Goal: Task Accomplishment & Management: Manage account settings

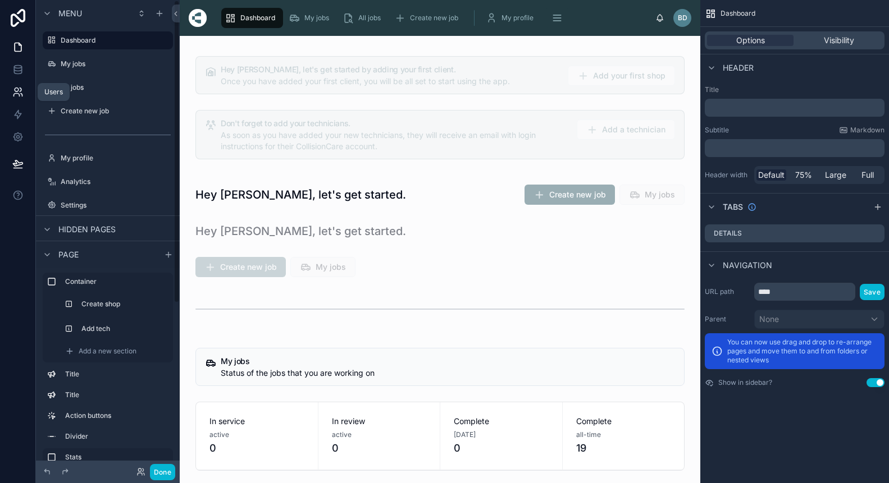
click at [21, 85] on link at bounding box center [17, 92] width 35 height 22
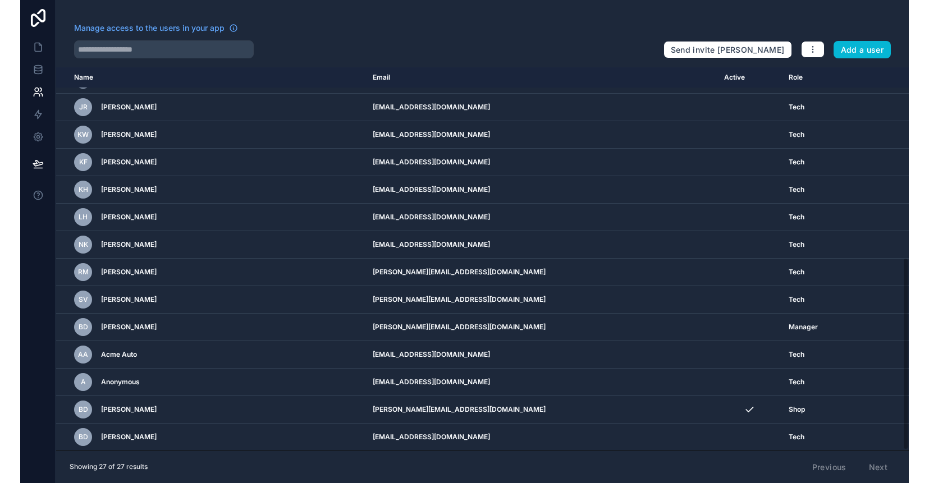
scroll to position [380, 0]
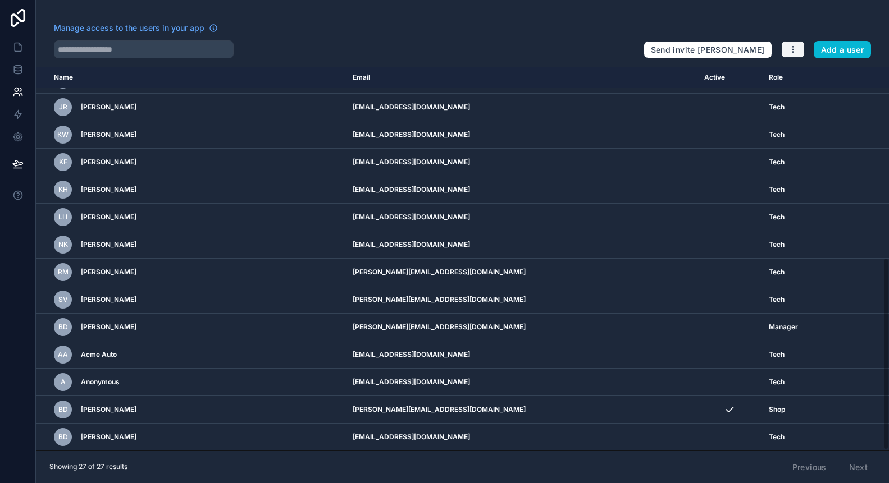
click at [792, 48] on icon "button" at bounding box center [792, 49] width 9 height 9
click at [806, 77] on link "Manage roles" at bounding box center [819, 76] width 79 height 18
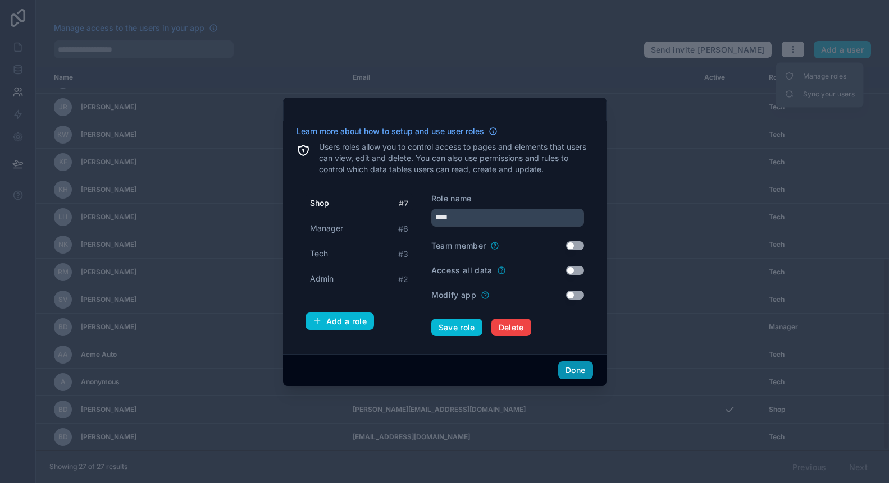
click at [570, 368] on button "Done" at bounding box center [575, 371] width 34 height 18
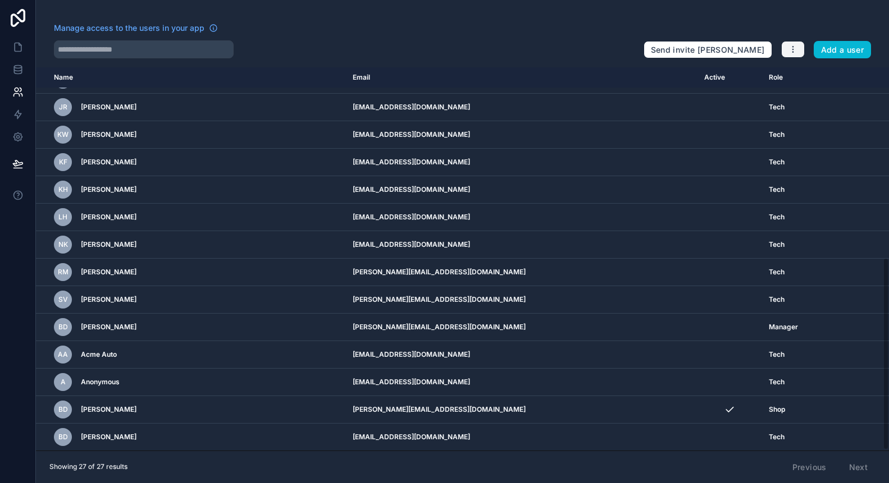
click at [798, 45] on button "button" at bounding box center [793, 49] width 24 height 17
click at [566, 45] on div at bounding box center [344, 49] width 581 height 18
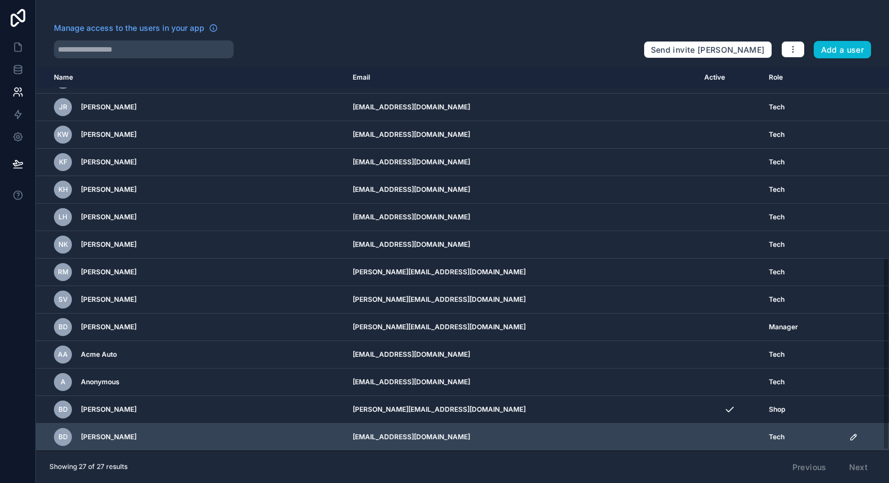
click at [851, 439] on icon "scrollable content" at bounding box center [854, 438] width 6 height 6
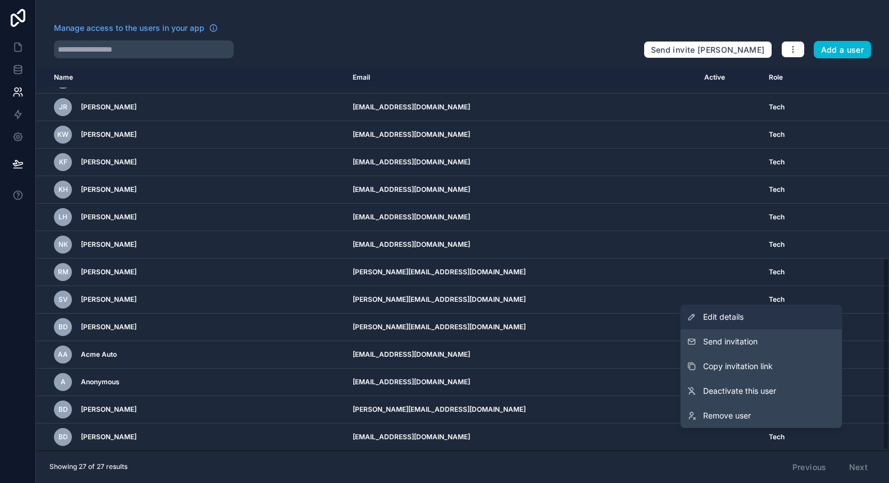
click at [737, 321] on span "Edit details" at bounding box center [723, 317] width 40 height 11
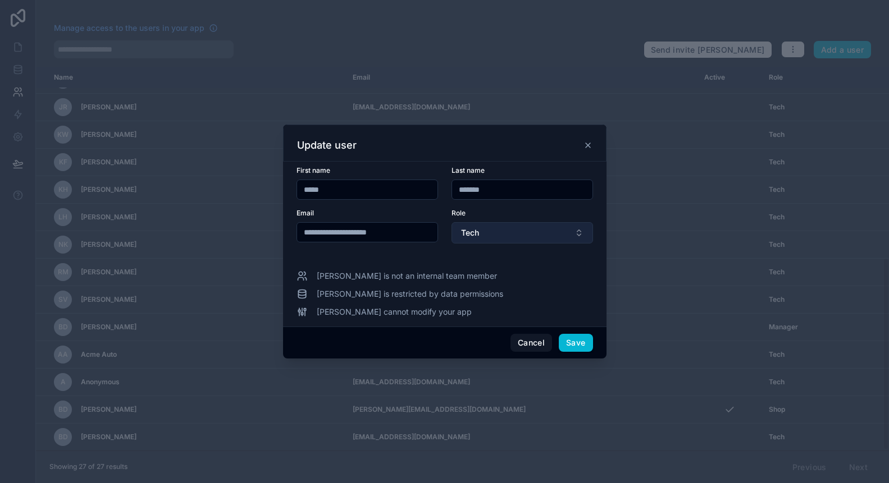
click at [513, 236] on button "Tech" at bounding box center [521, 232] width 141 height 21
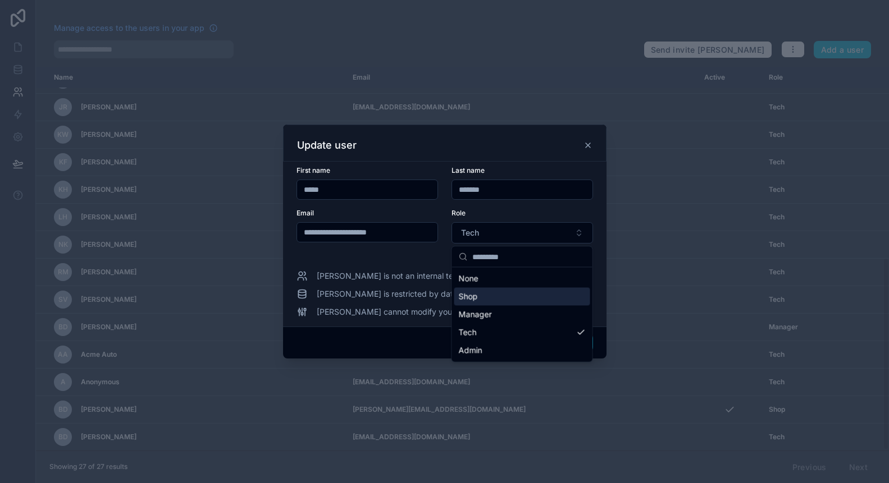
click at [483, 301] on div "Shop" at bounding box center [522, 297] width 136 height 18
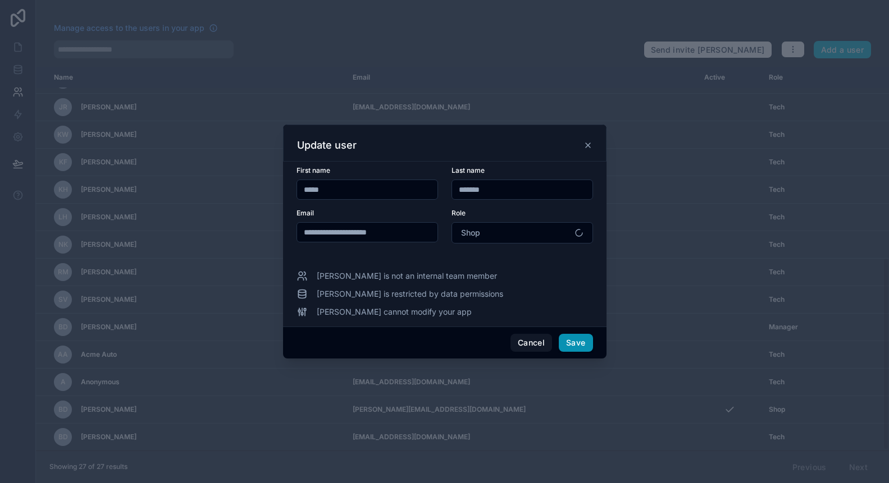
click at [582, 347] on button "Save" at bounding box center [576, 343] width 34 height 18
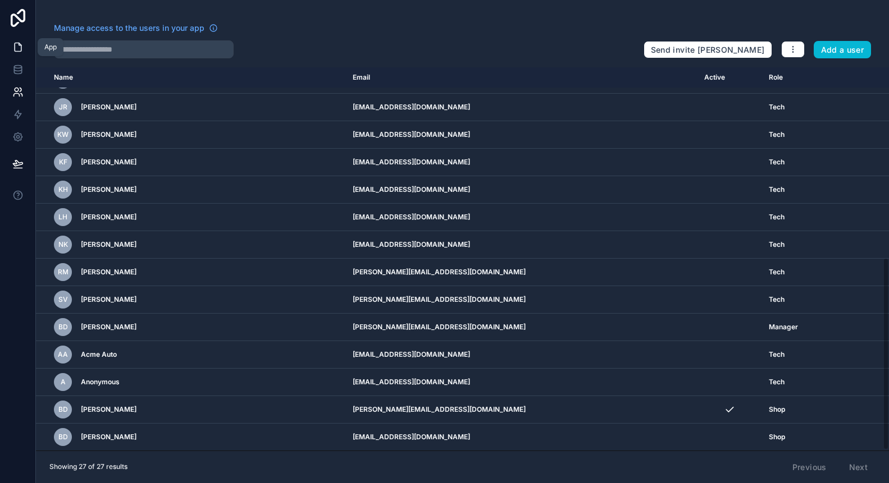
click at [10, 54] on link at bounding box center [17, 47] width 35 height 22
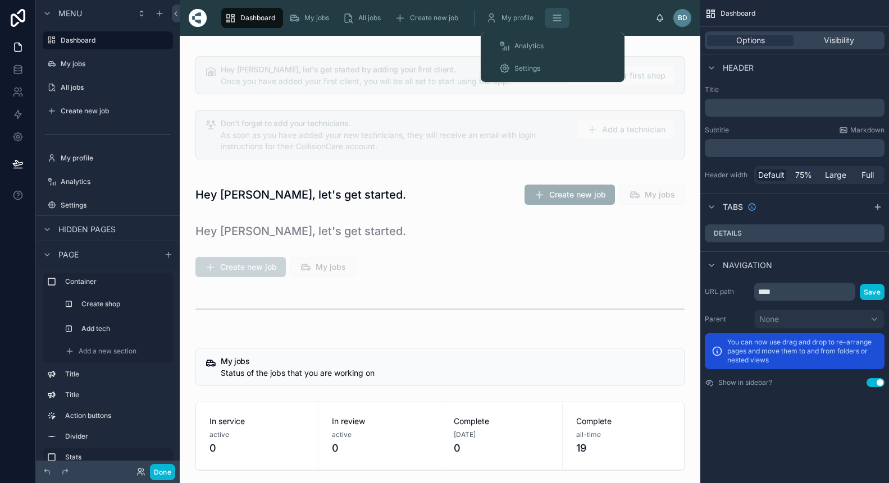
click at [560, 17] on icon "scrollable content" at bounding box center [556, 17] width 11 height 11
click at [544, 68] on div "Settings" at bounding box center [553, 69] width 108 height 18
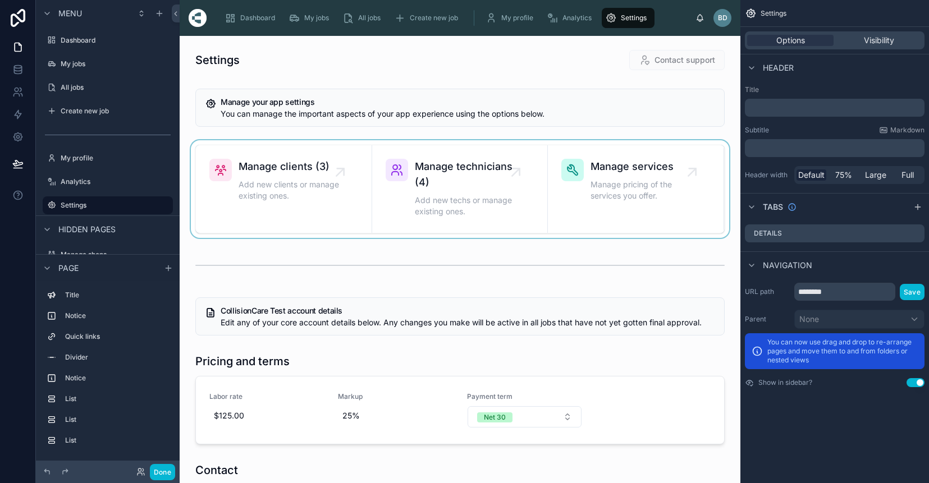
click at [605, 168] on div at bounding box center [460, 189] width 543 height 98
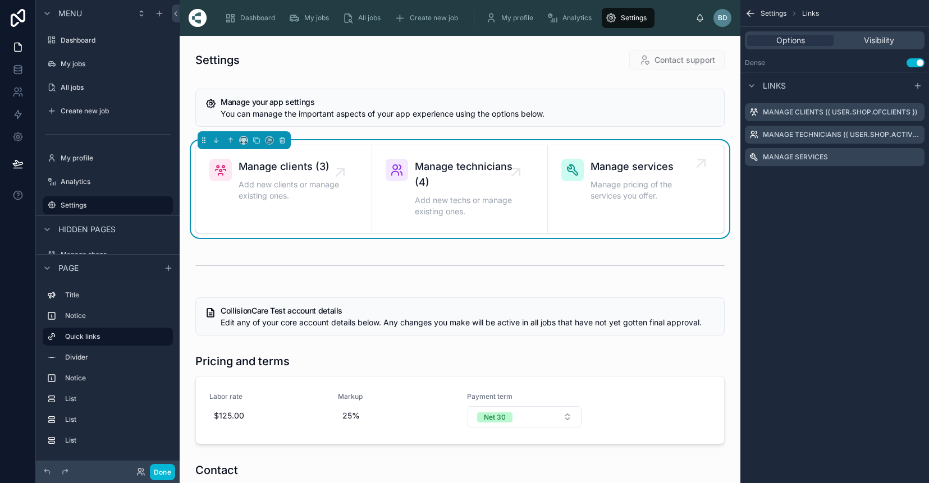
click at [634, 168] on span "Manage services" at bounding box center [642, 167] width 102 height 16
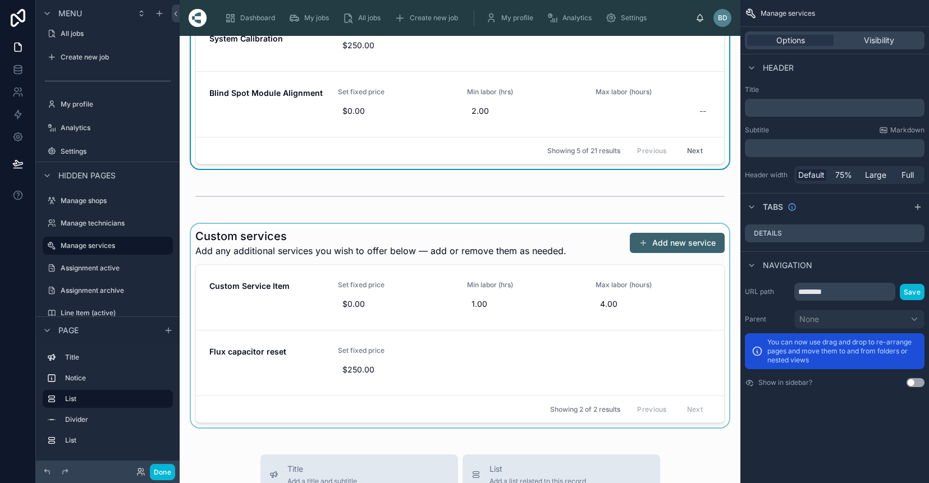
scroll to position [483, 0]
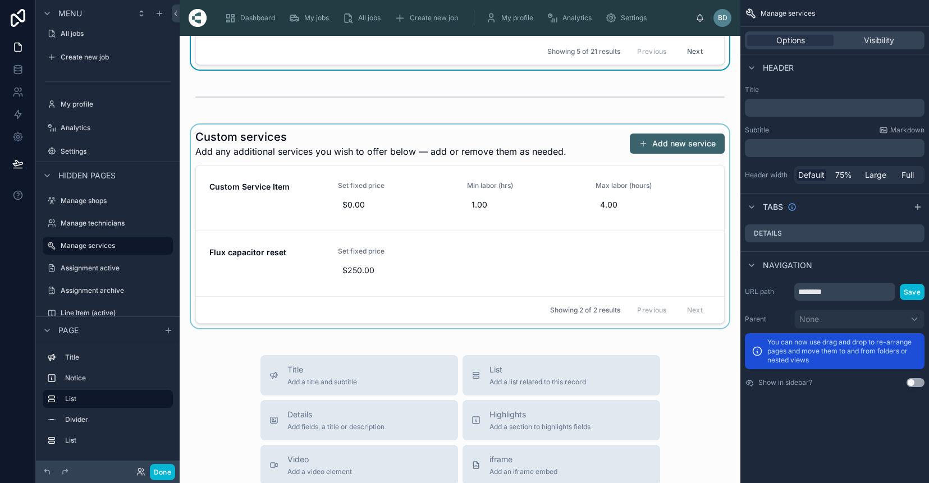
click at [674, 141] on div at bounding box center [460, 227] width 543 height 204
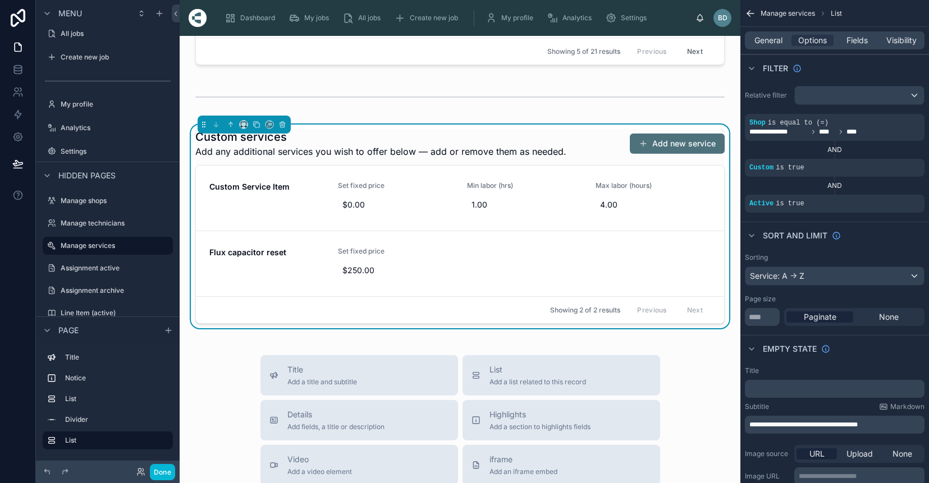
click at [663, 145] on button "Add new service" at bounding box center [677, 144] width 95 height 20
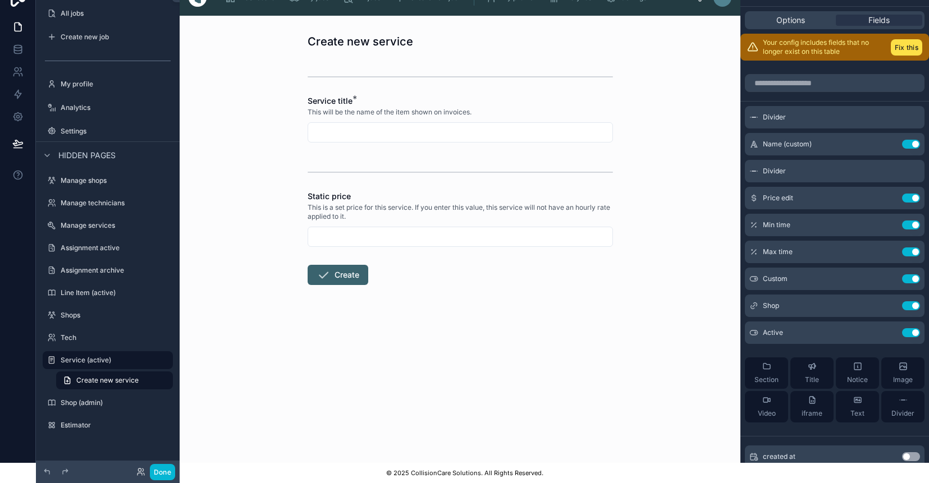
scroll to position [58, 0]
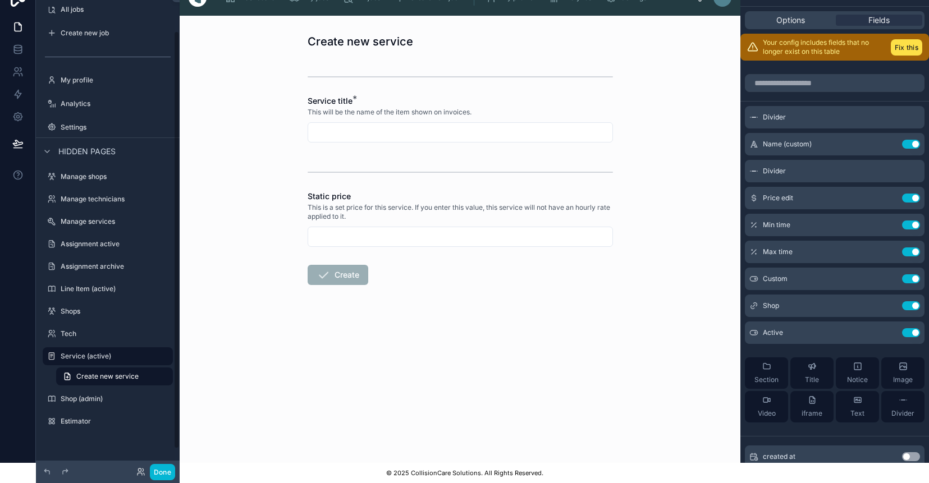
click at [360, 122] on div "Service title * This will be the name of the item shown on invoices." at bounding box center [460, 118] width 305 height 47
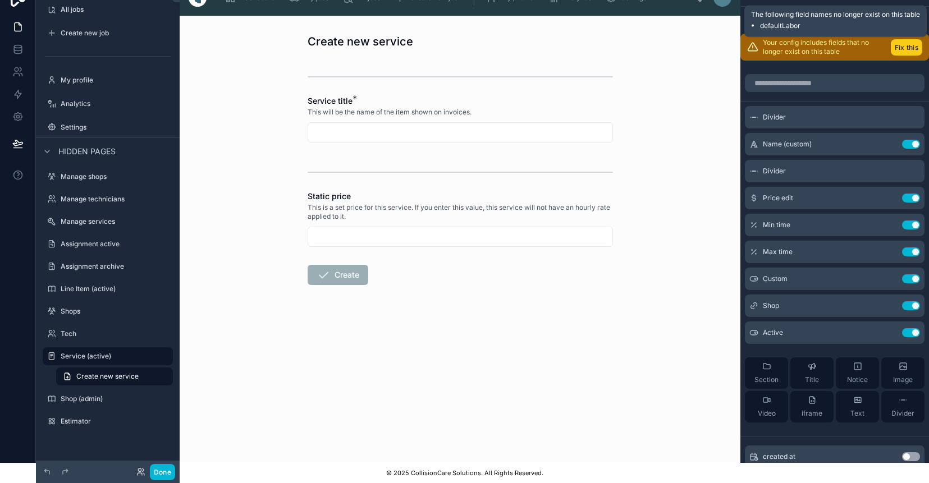
click at [908, 48] on button "Fix this" at bounding box center [906, 47] width 31 height 16
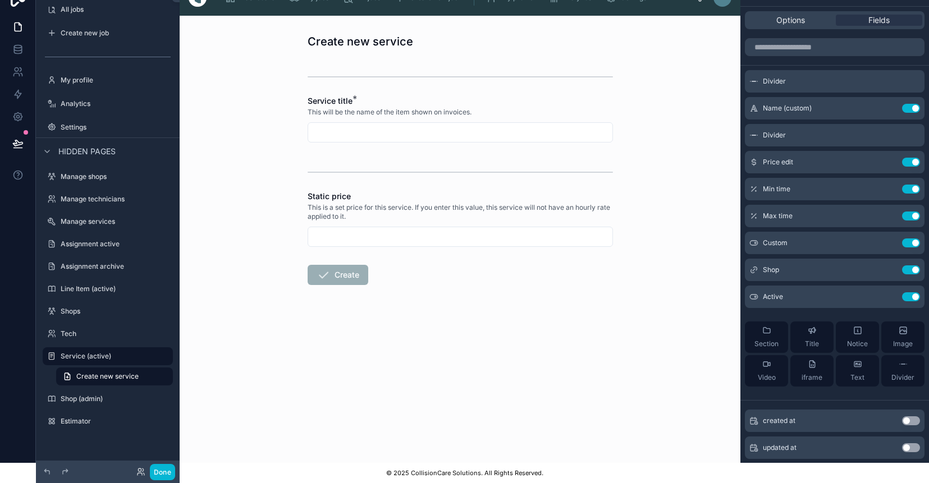
click at [435, 135] on input "text" at bounding box center [460, 133] width 304 height 16
click at [832, 109] on div "Name (custom) Use setting" at bounding box center [835, 108] width 180 height 22
click at [891, 108] on icon "scrollable content" at bounding box center [890, 107] width 4 height 4
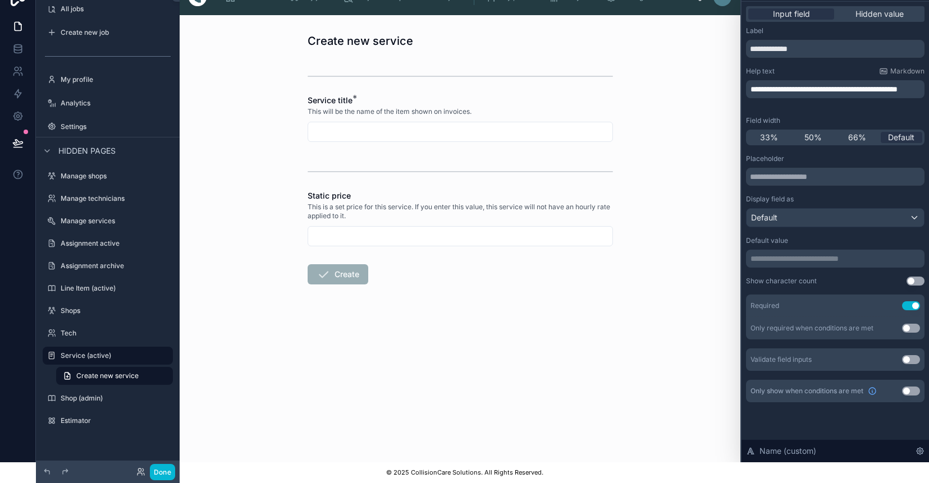
scroll to position [20, 0]
click at [818, 230] on div "**********" at bounding box center [835, 263] width 179 height 217
click at [17, 45] on icon at bounding box center [17, 46] width 7 height 3
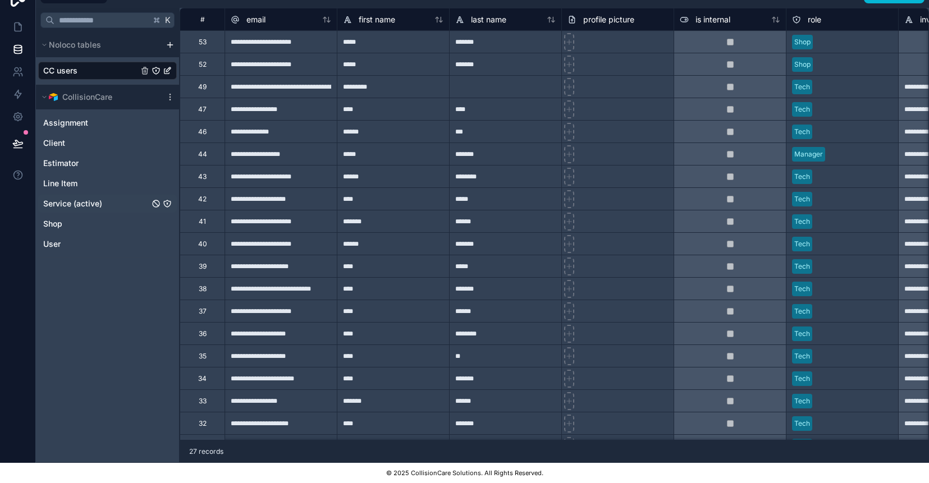
click at [79, 203] on span "Service (active)" at bounding box center [72, 203] width 59 height 11
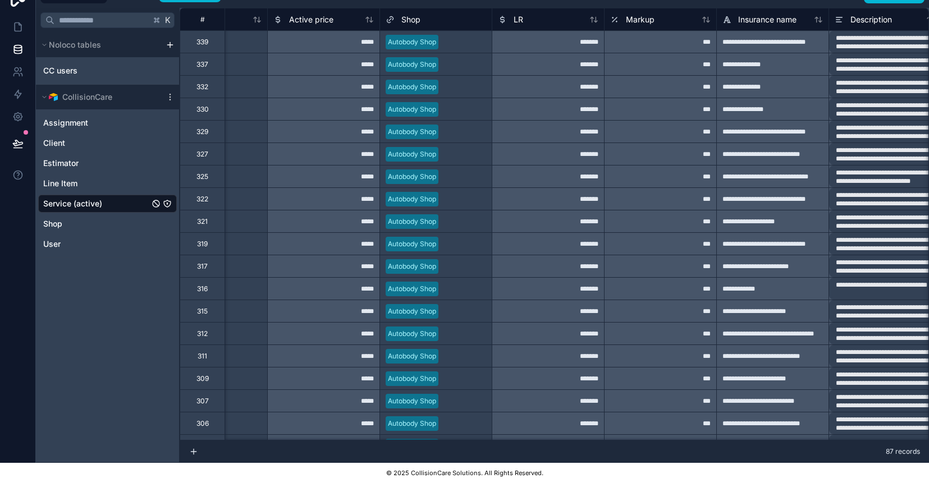
scroll to position [0, 523]
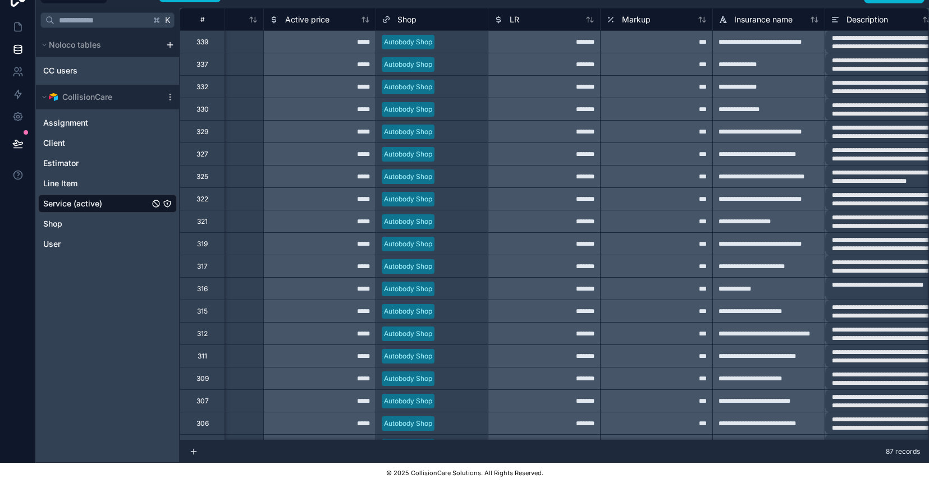
click at [166, 204] on icon "Service (active)" at bounding box center [167, 203] width 9 height 9
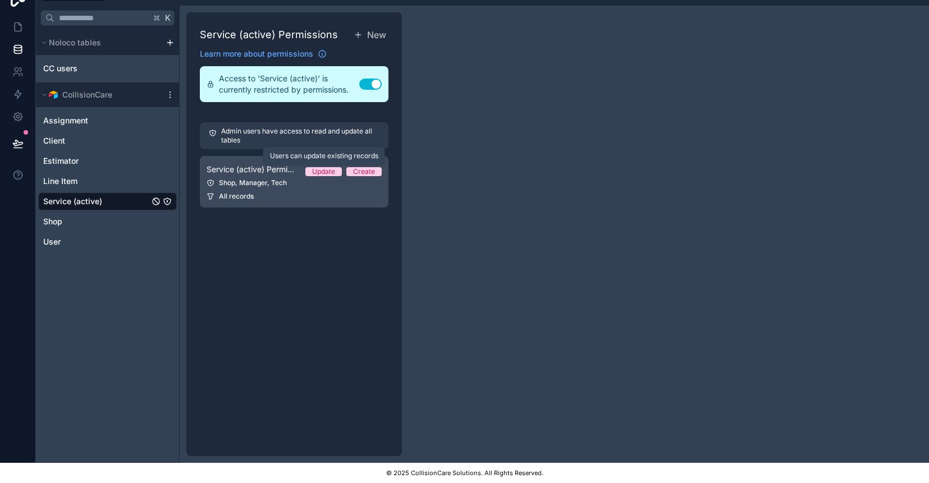
click at [333, 171] on div "Update" at bounding box center [323, 171] width 23 height 9
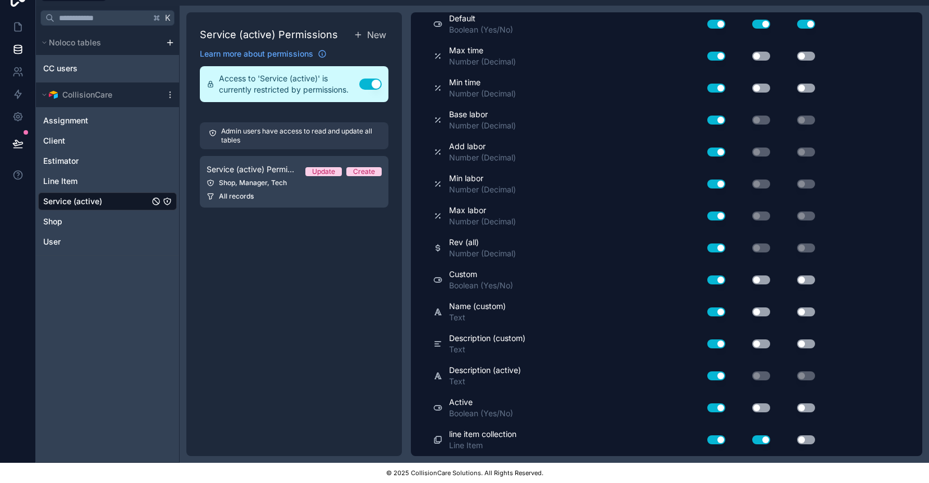
scroll to position [548, 0]
click at [761, 312] on button "Use setting" at bounding box center [761, 312] width 18 height 9
click at [806, 311] on button "Use setting" at bounding box center [806, 312] width 18 height 9
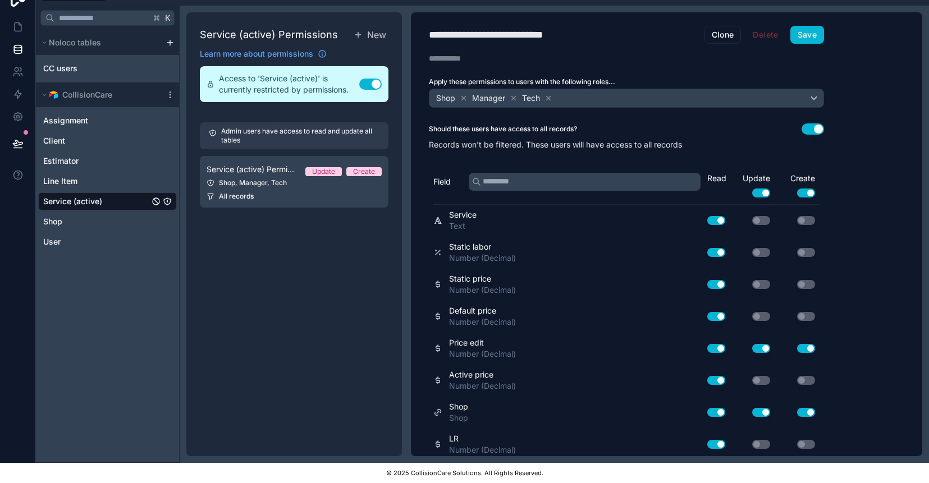
scroll to position [0, 0]
click at [812, 39] on button "Save" at bounding box center [808, 35] width 34 height 18
click at [17, 33] on link at bounding box center [17, 27] width 35 height 22
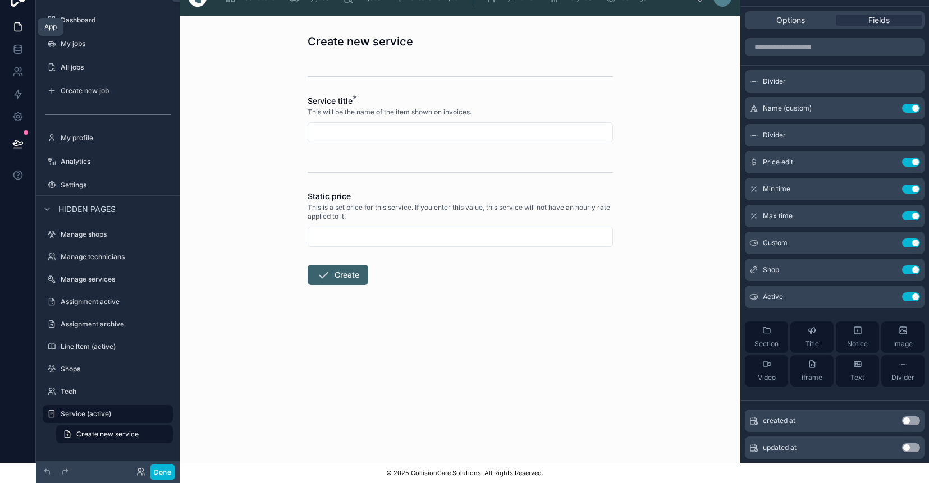
scroll to position [58, 0]
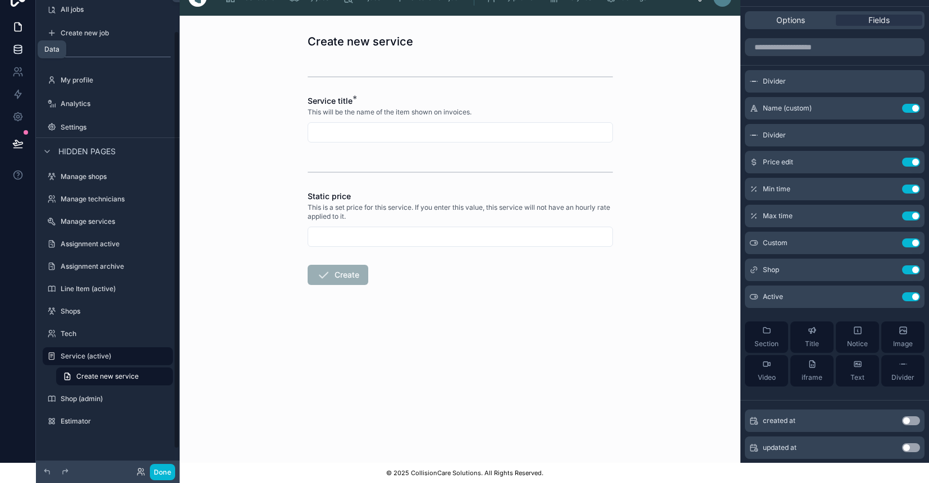
click at [17, 53] on icon at bounding box center [17, 49] width 11 height 11
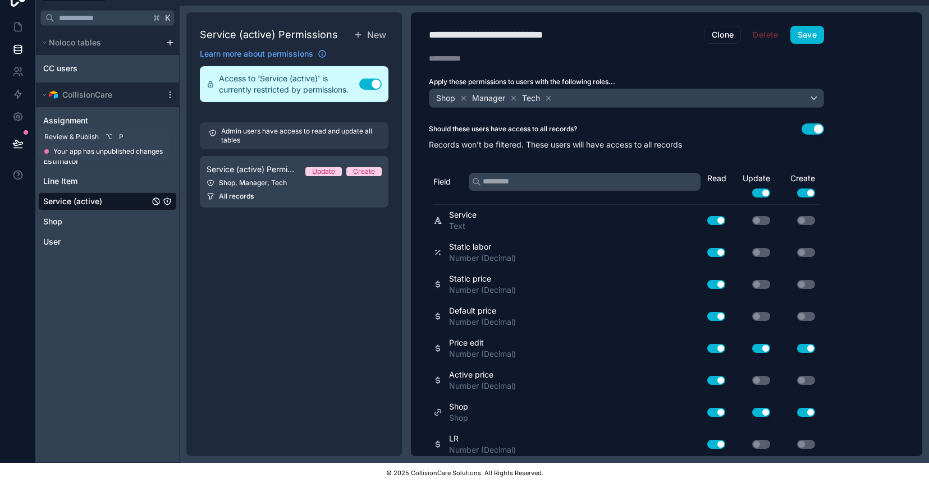
click at [13, 145] on icon at bounding box center [18, 143] width 10 height 6
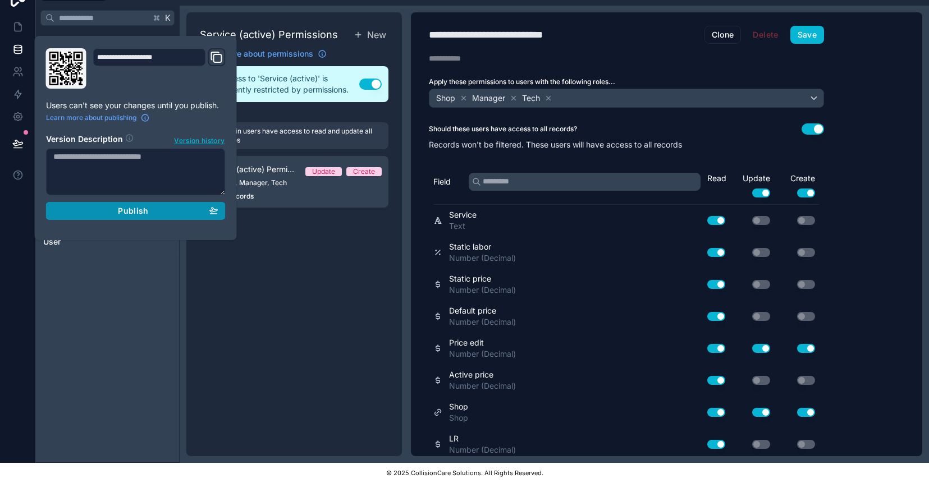
click at [156, 208] on div "Publish" at bounding box center [135, 211] width 165 height 10
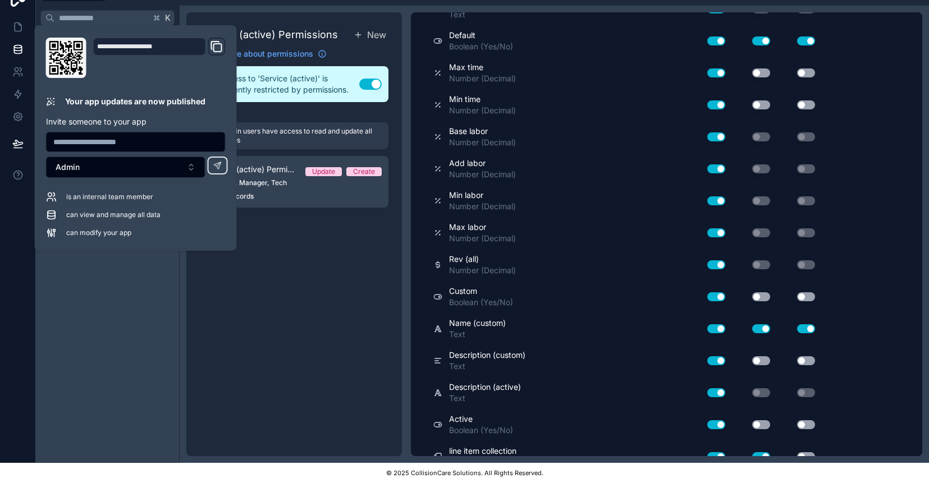
scroll to position [532, 0]
click at [299, 283] on div "Service (active) Permissions New Learn more about permissions Access to 'Servic…" at bounding box center [294, 234] width 216 height 444
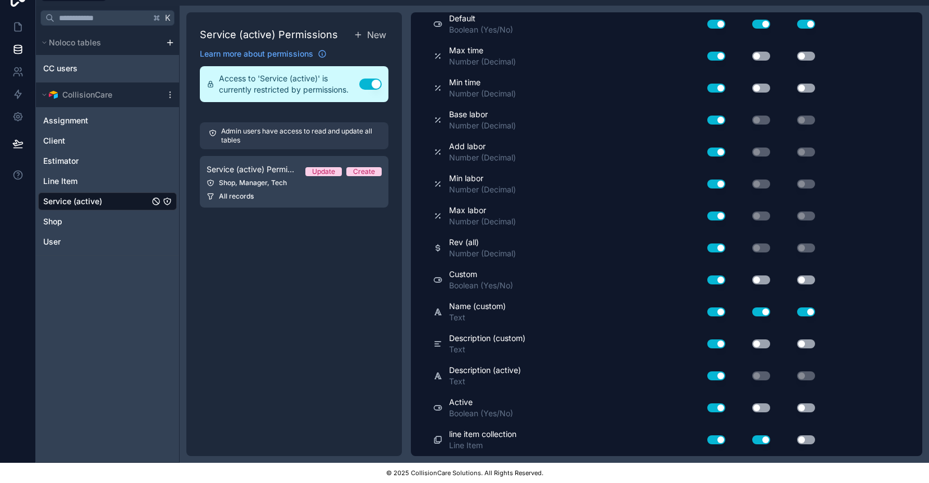
scroll to position [548, 0]
click at [756, 345] on button "Use setting" at bounding box center [761, 344] width 18 height 9
click at [808, 346] on button "Use setting" at bounding box center [806, 344] width 18 height 9
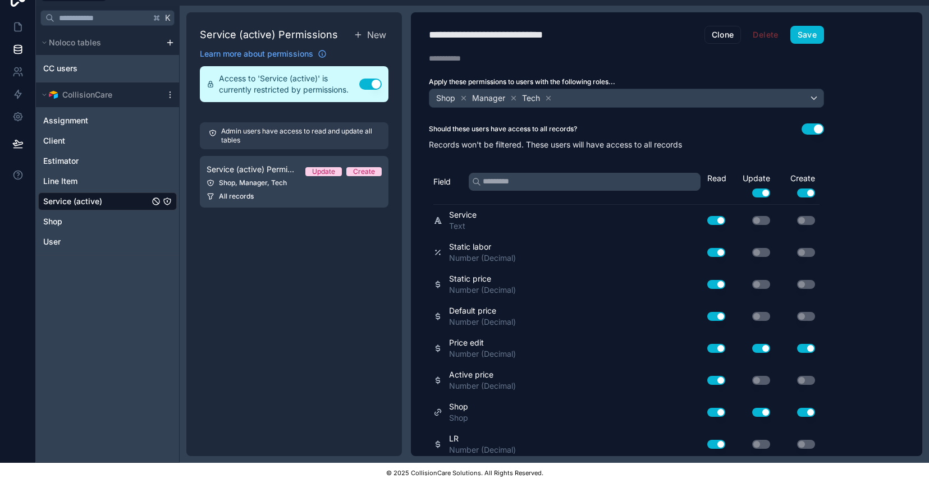
scroll to position [0, 0]
click at [801, 25] on div "**********" at bounding box center [626, 234] width 431 height 444
click at [804, 35] on button "Save" at bounding box center [808, 35] width 34 height 18
click at [15, 147] on icon at bounding box center [17, 143] width 11 height 11
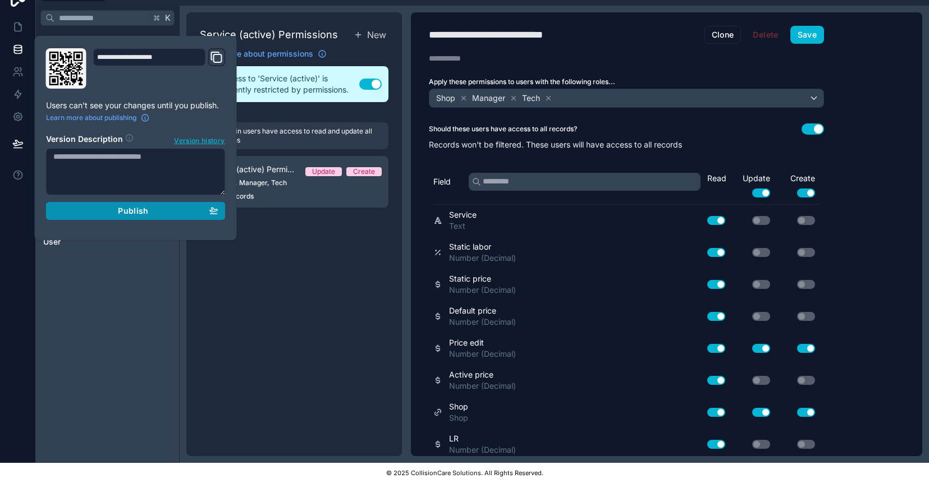
click at [106, 216] on button "Publish" at bounding box center [136, 211] width 180 height 18
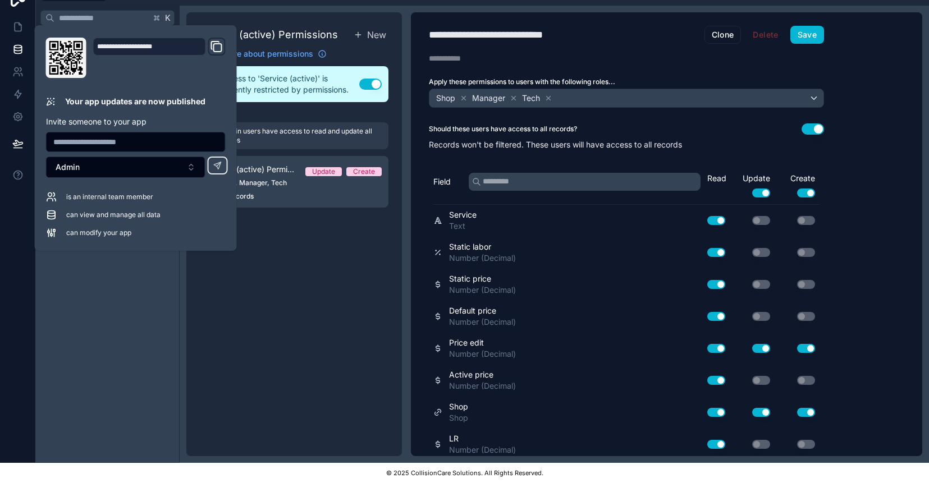
click at [293, 315] on div "Service (active) Permissions New Learn more about permissions Access to 'Servic…" at bounding box center [294, 234] width 216 height 444
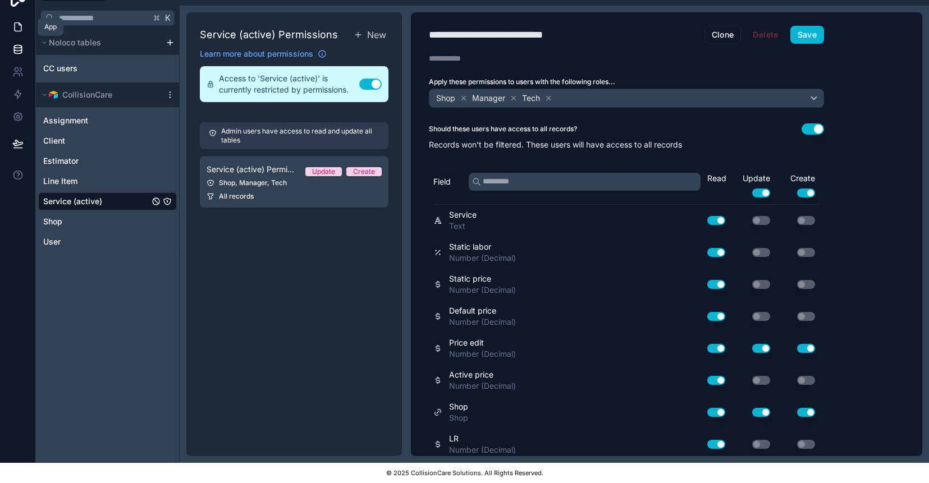
click at [19, 32] on icon at bounding box center [17, 26] width 11 height 11
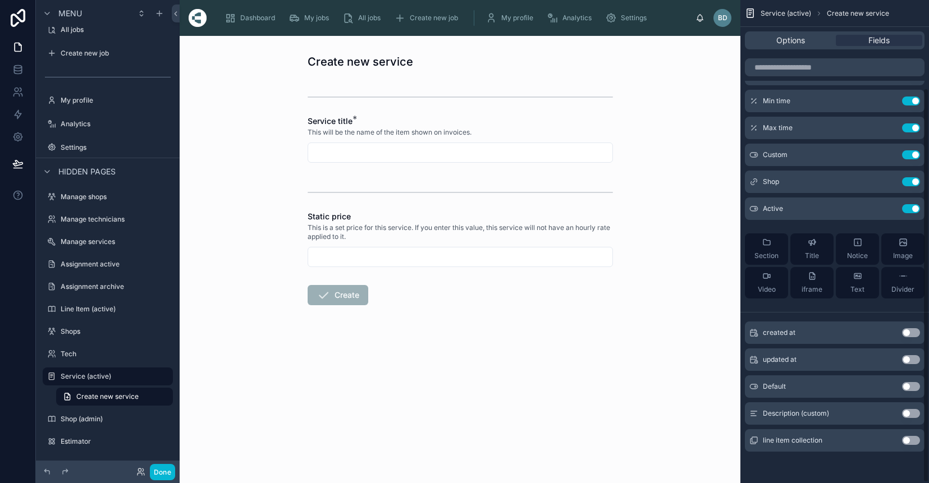
scroll to position [108, 0]
click at [907, 413] on button "Use setting" at bounding box center [911, 413] width 18 height 9
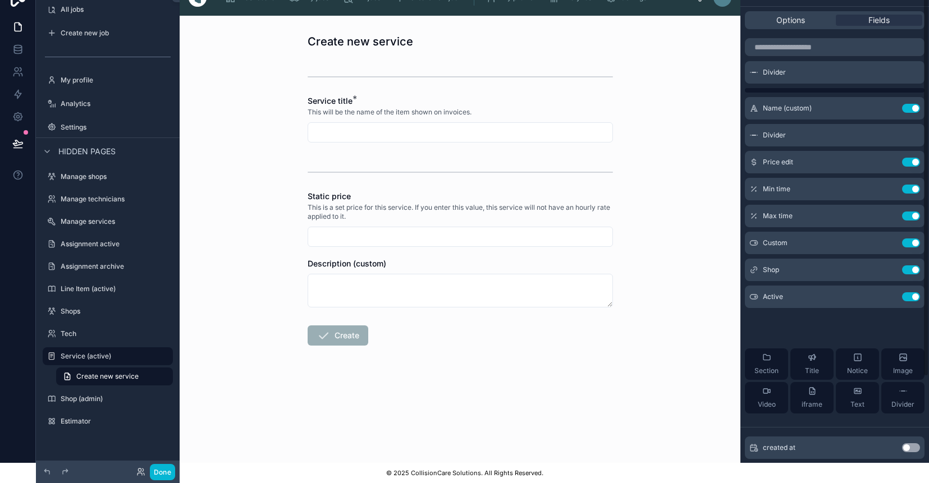
scroll to position [7, 0]
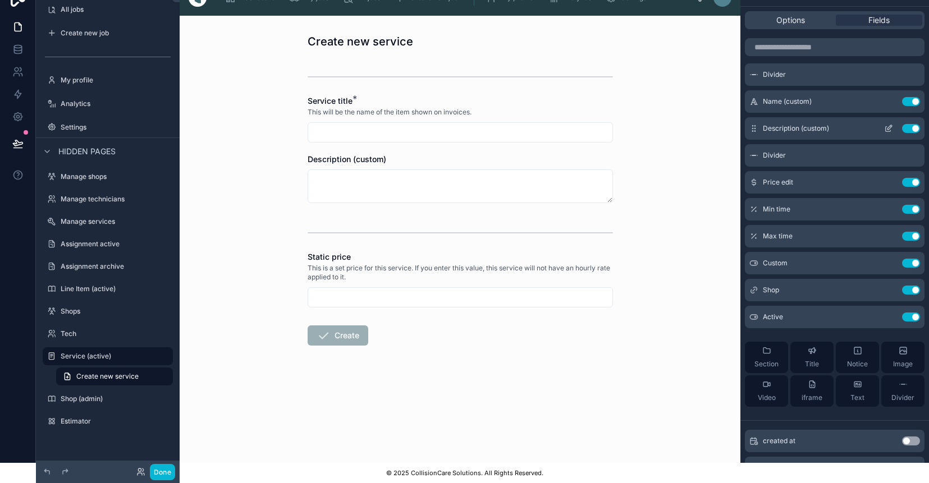
click at [890, 128] on icon "scrollable content" at bounding box center [888, 128] width 9 height 9
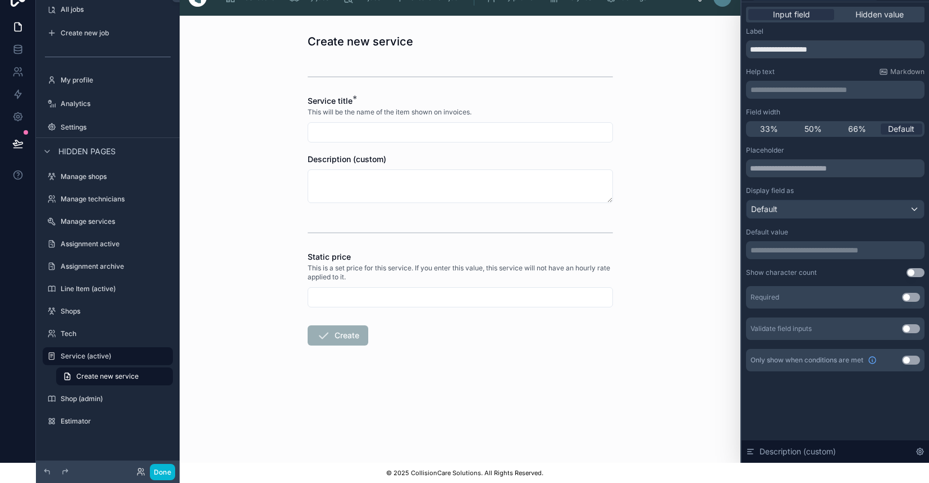
click at [830, 92] on p "**********" at bounding box center [837, 89] width 172 height 11
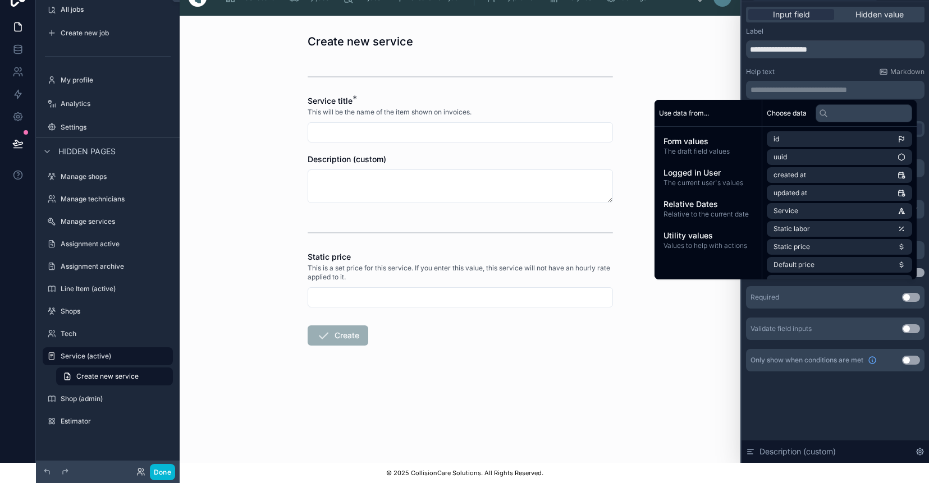
click at [830, 92] on p "**********" at bounding box center [837, 89] width 172 height 11
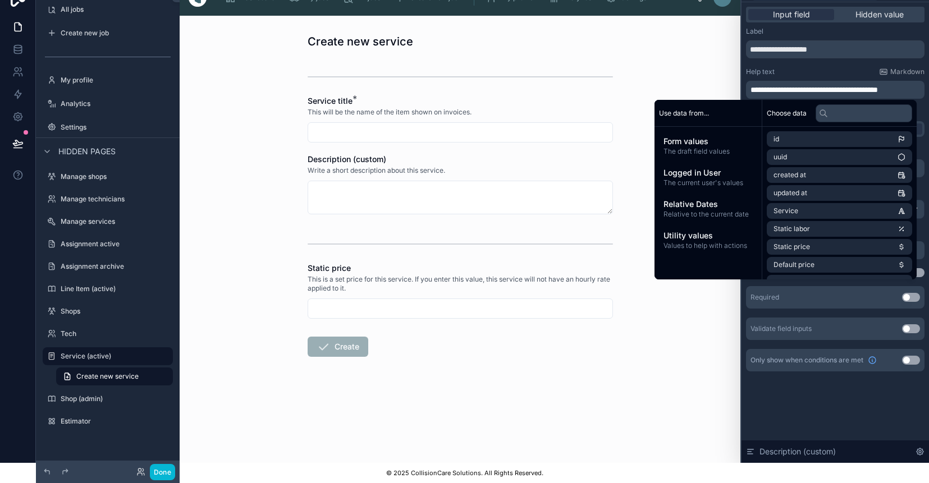
click at [825, 65] on div "**********" at bounding box center [835, 199] width 179 height 345
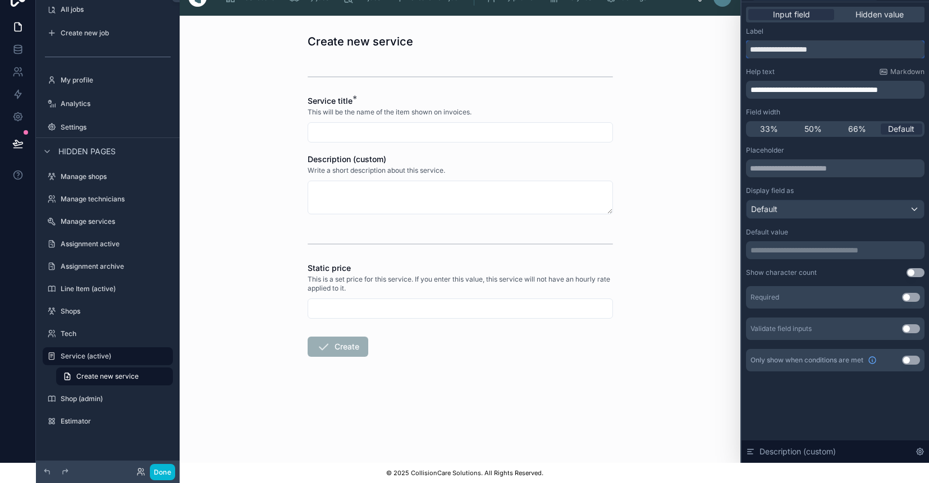
click at [832, 47] on input "**********" at bounding box center [835, 49] width 179 height 18
type input "**********"
click at [916, 91] on p "**********" at bounding box center [837, 89] width 172 height 11
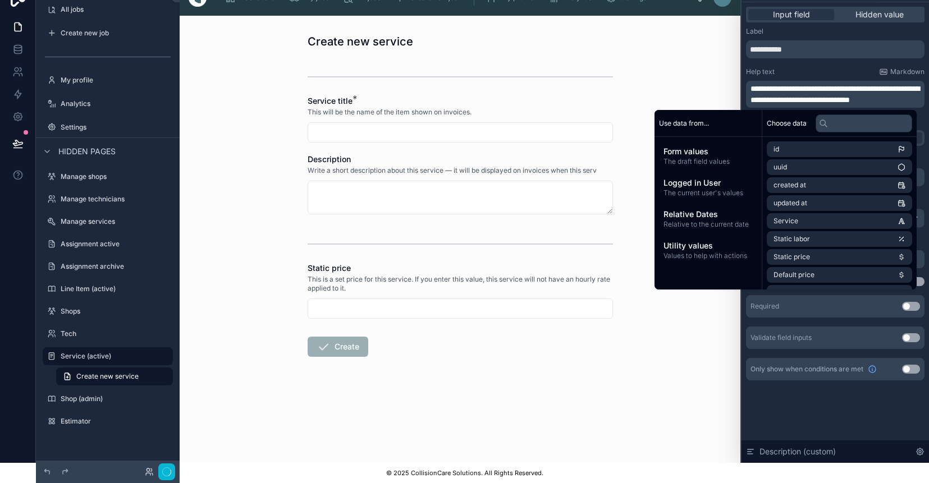
scroll to position [0, 0]
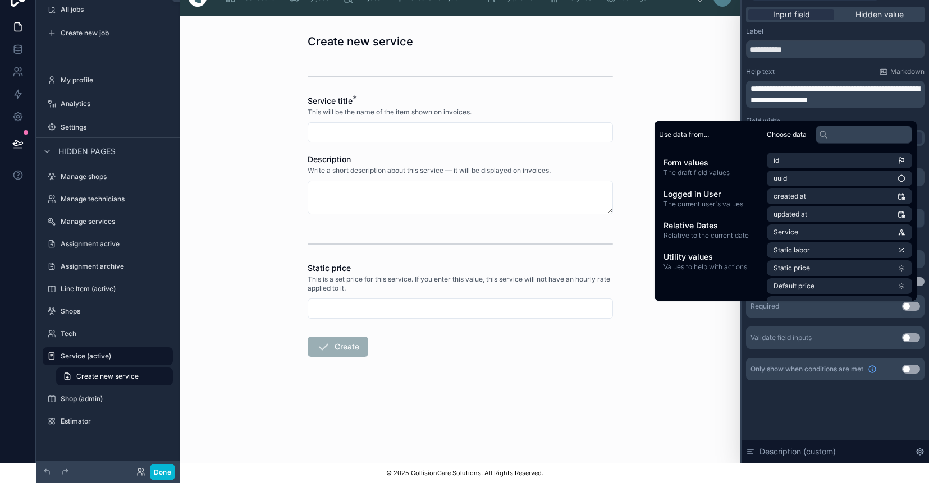
click at [570, 363] on form "Service title * This will be the name of the item shown on invoices. Descriptio…" at bounding box center [460, 243] width 305 height 371
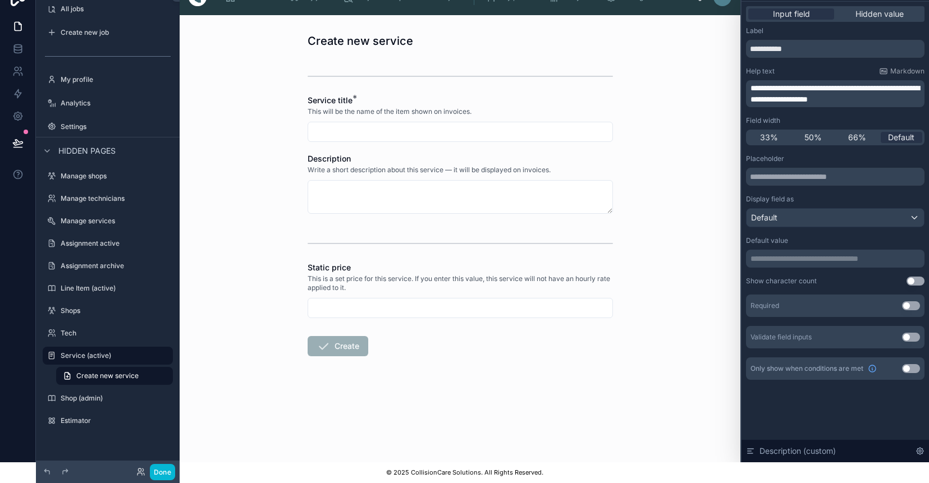
scroll to position [20, 0]
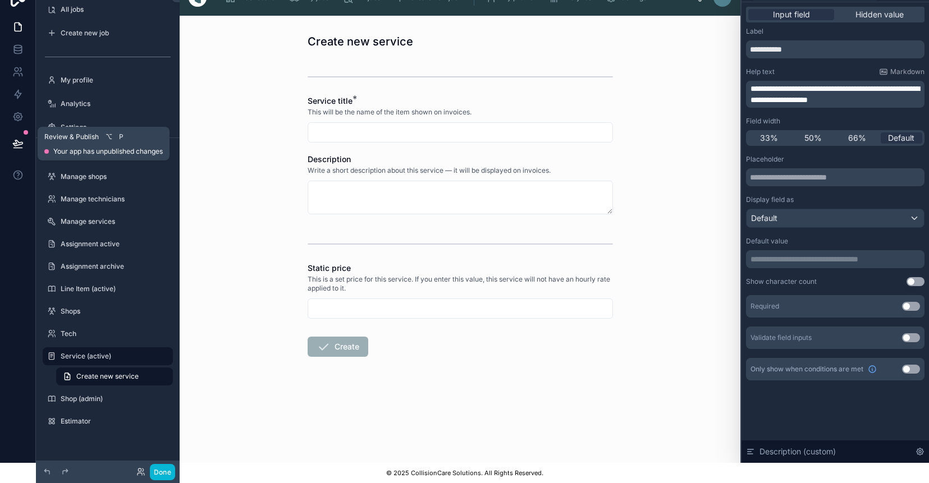
click at [15, 143] on icon at bounding box center [17, 143] width 11 height 11
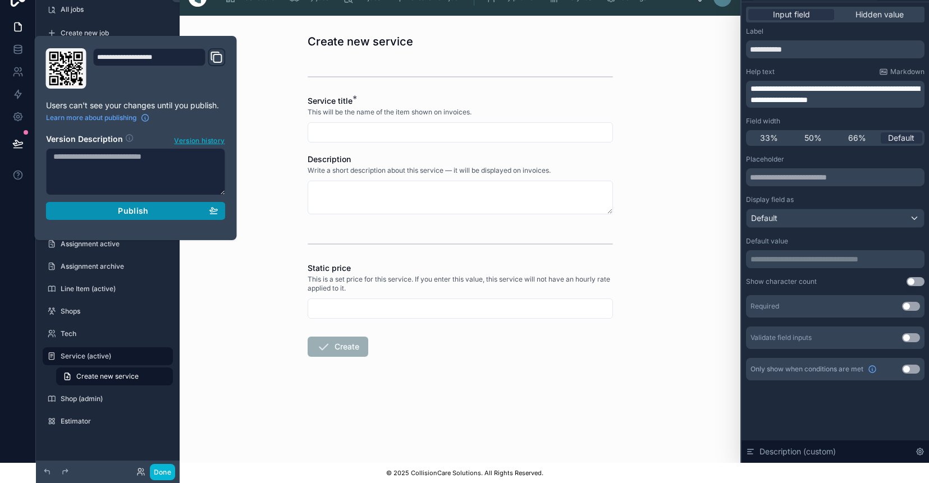
click at [109, 208] on div "Publish" at bounding box center [135, 211] width 165 height 10
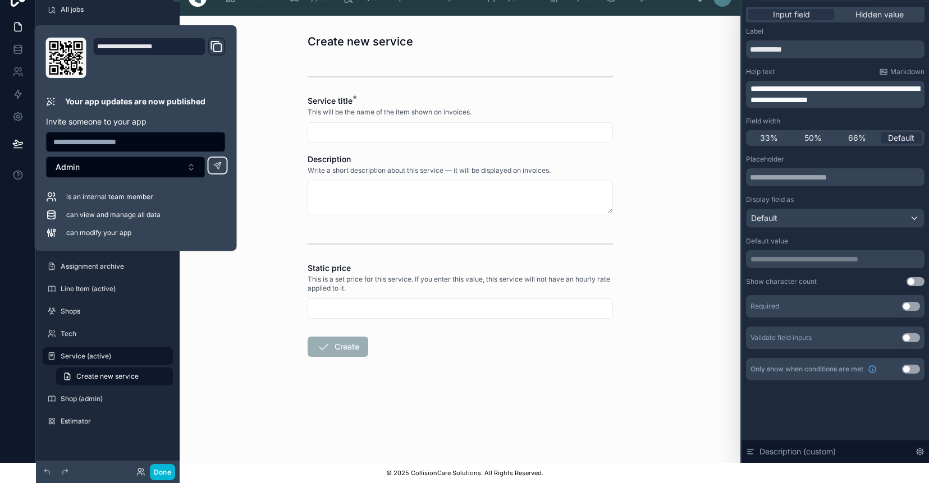
click at [248, 244] on div "Create new service Service title * This will be the name of the item shown on i…" at bounding box center [460, 240] width 561 height 448
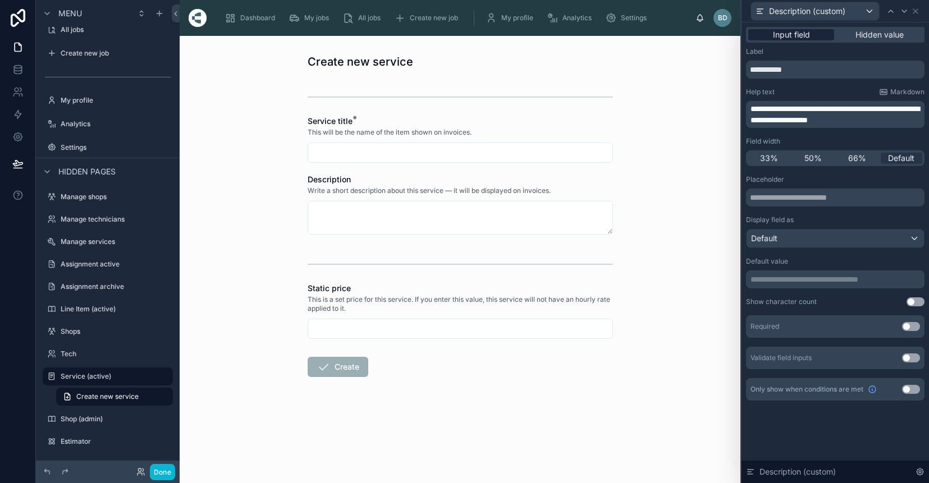
click at [809, 34] on span "Input field" at bounding box center [791, 34] width 37 height 11
click at [914, 14] on icon at bounding box center [915, 11] width 9 height 9
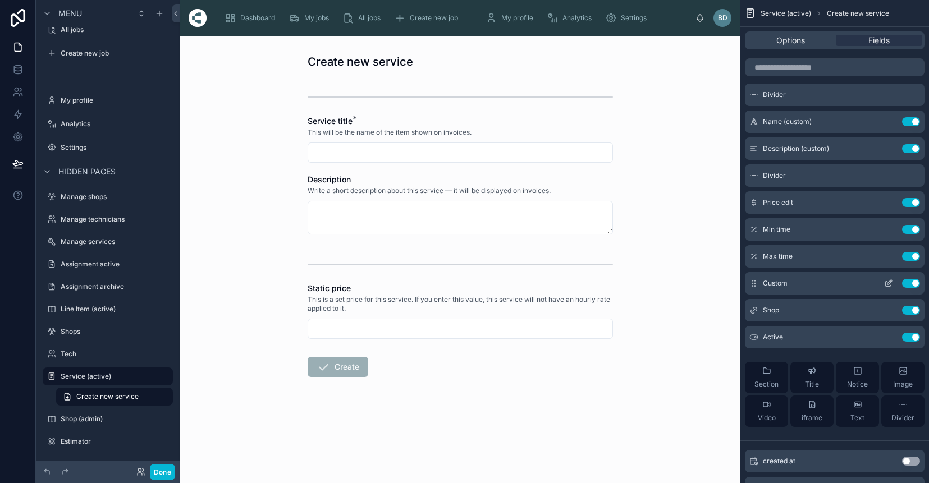
click at [889, 282] on icon "scrollable content" at bounding box center [888, 283] width 9 height 9
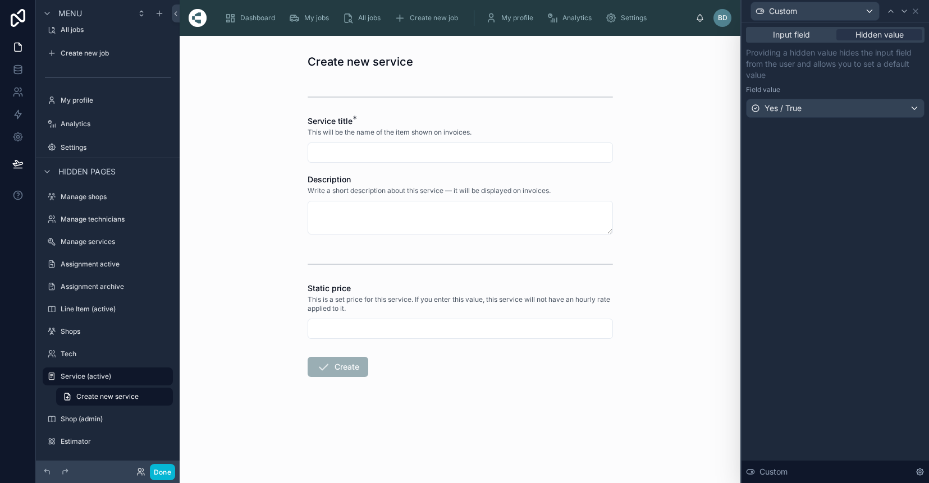
click at [716, 125] on div "Create new service Service title * This will be the name of the item shown on i…" at bounding box center [460, 260] width 561 height 448
click at [916, 10] on icon at bounding box center [915, 11] width 9 height 9
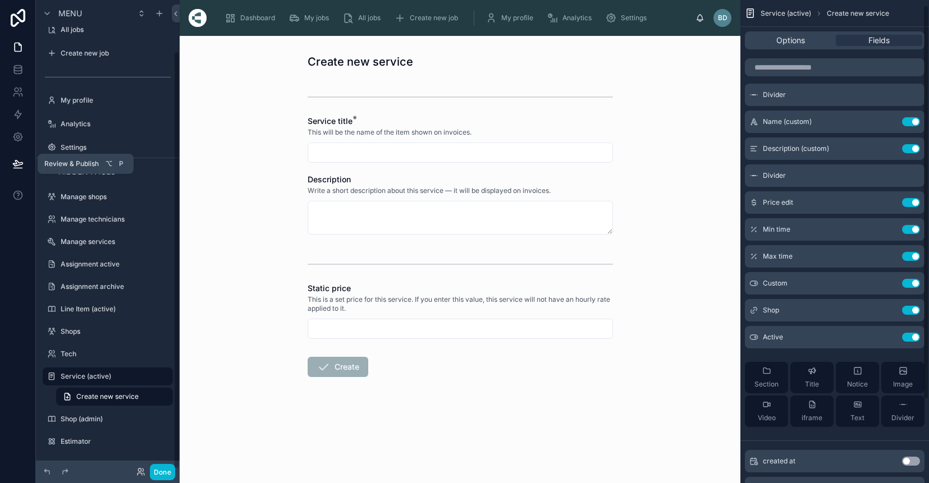
click at [18, 164] on icon at bounding box center [17, 163] width 11 height 11
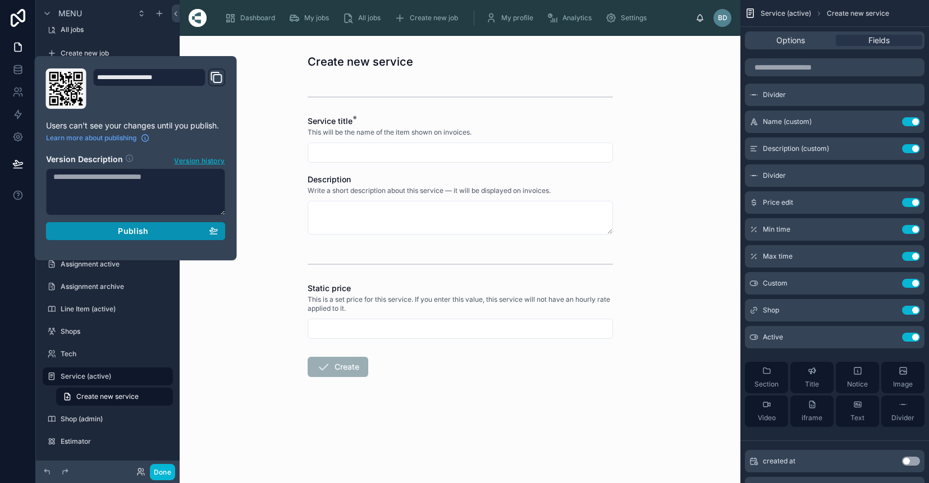
click at [148, 234] on span "Publish" at bounding box center [133, 231] width 30 height 10
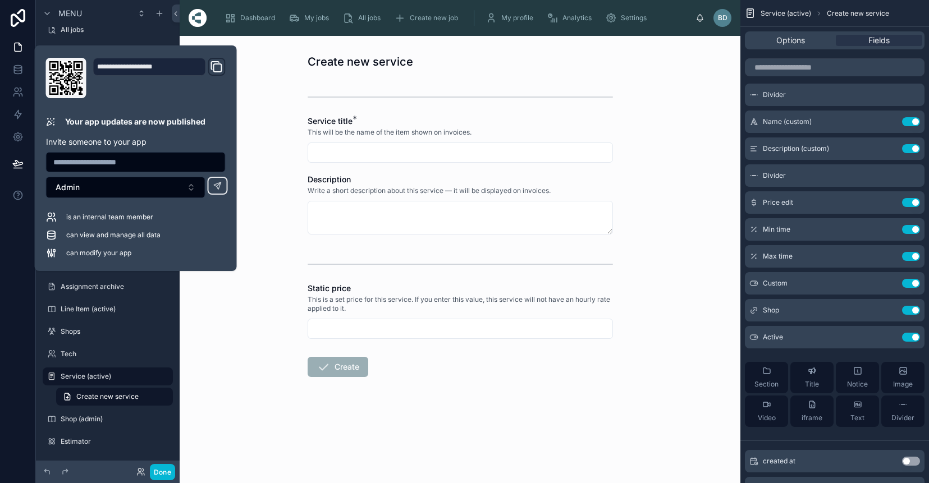
click at [249, 84] on div "Create new service Service title * This will be the name of the item shown on i…" at bounding box center [460, 260] width 561 height 448
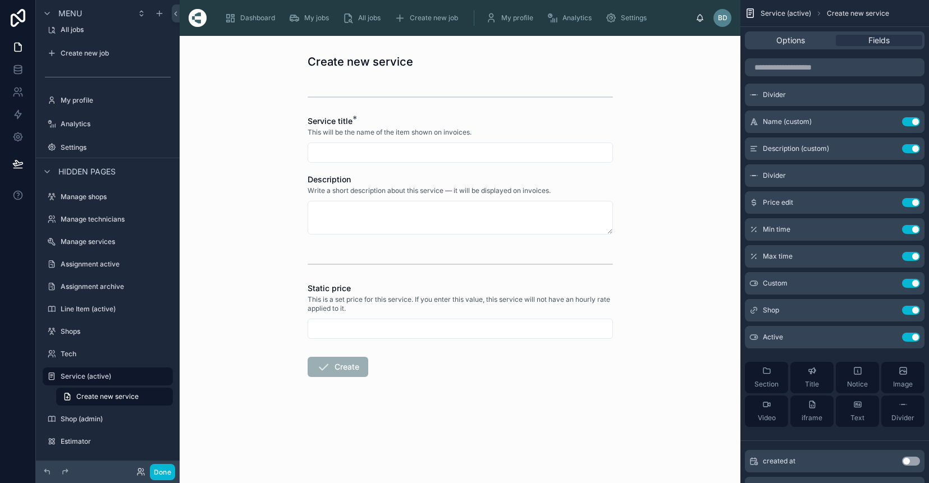
click at [378, 146] on input "text" at bounding box center [460, 153] width 304 height 16
click at [633, 20] on span "Settings" at bounding box center [634, 17] width 26 height 9
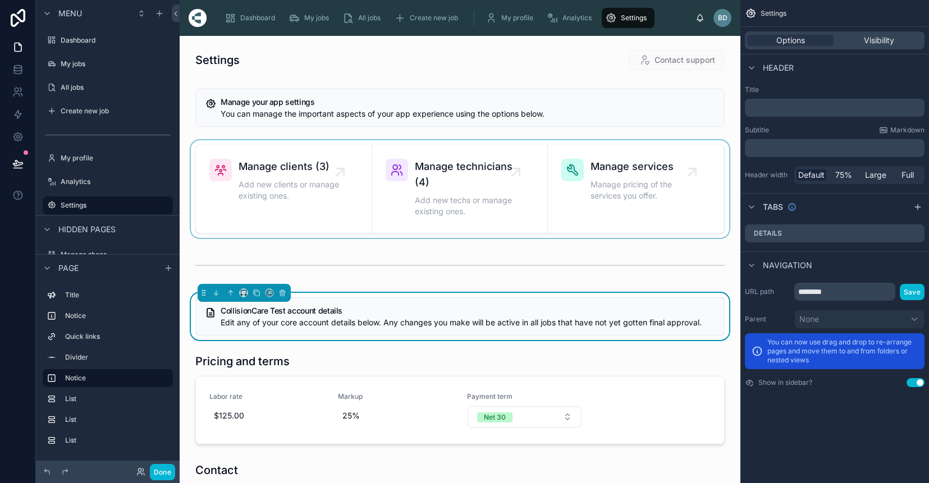
click at [620, 167] on div at bounding box center [460, 189] width 543 height 98
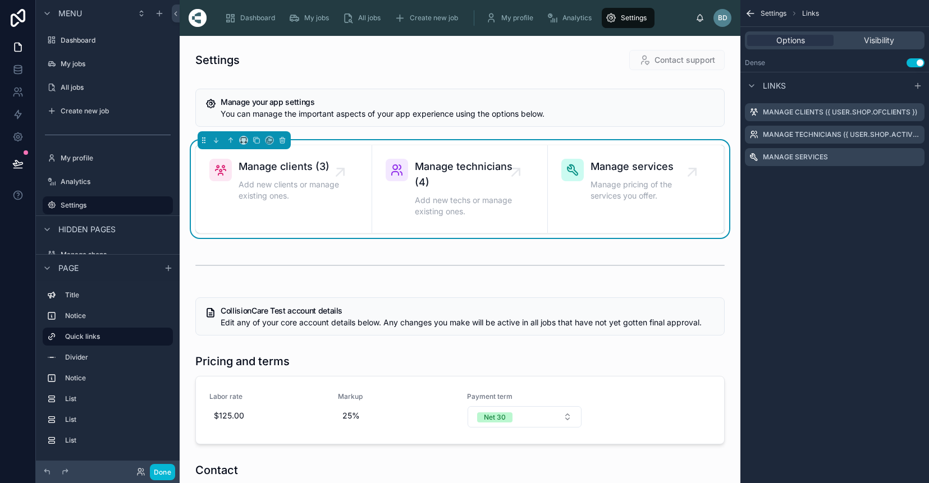
click at [620, 167] on span "Manage services" at bounding box center [642, 167] width 102 height 16
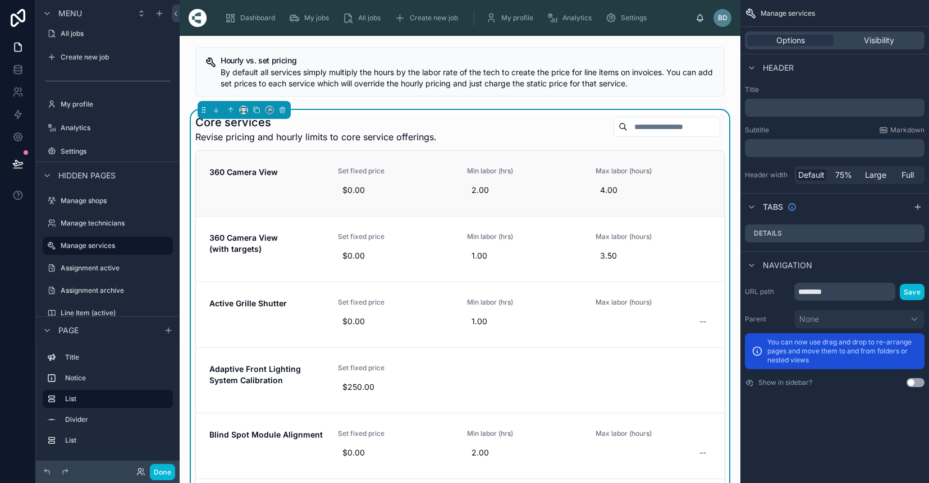
scroll to position [33, 0]
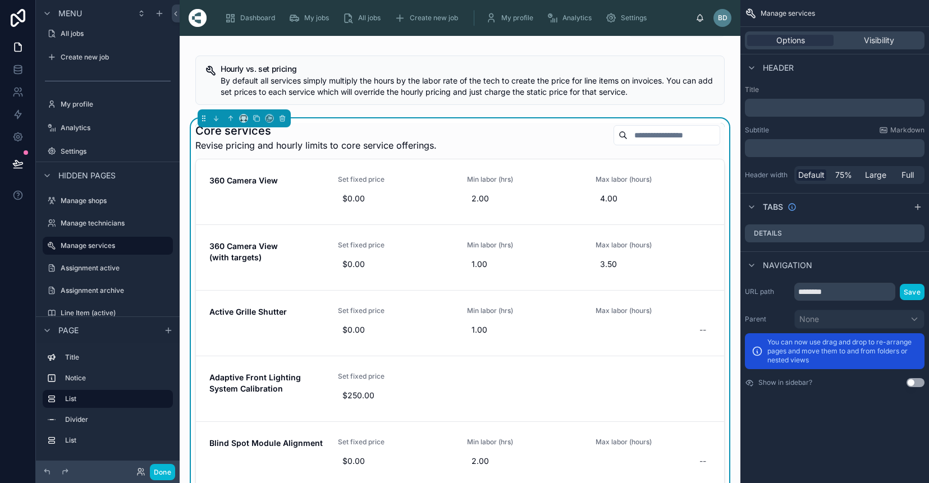
click at [522, 132] on div "Core services Revise pricing and hourly limits to core service offerings." at bounding box center [459, 137] width 529 height 29
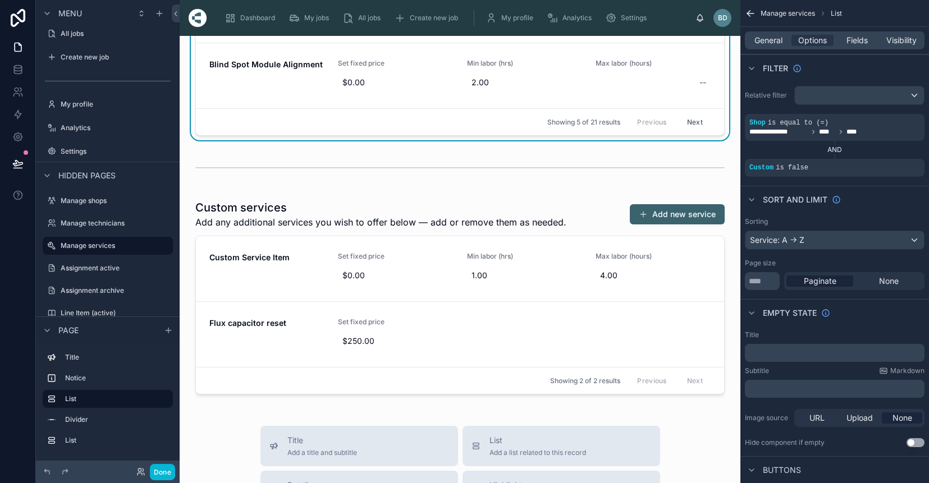
scroll to position [441, 0]
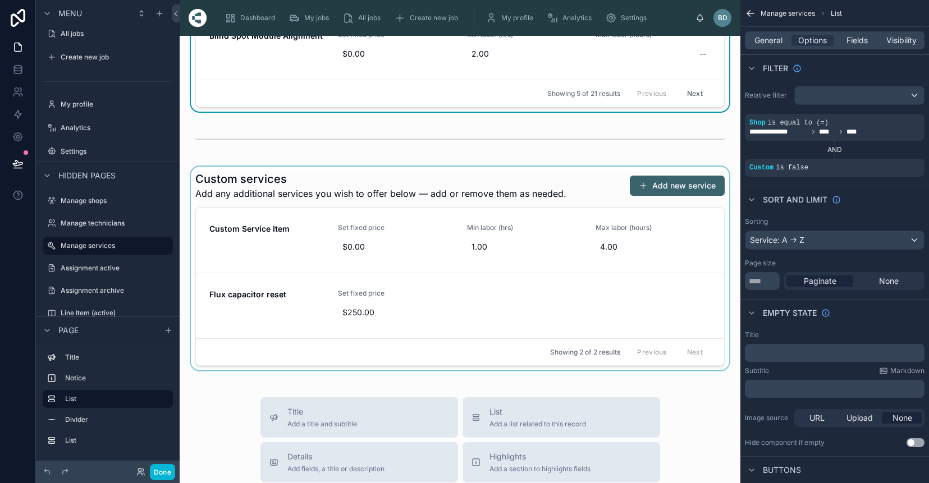
click at [495, 177] on div at bounding box center [460, 269] width 543 height 204
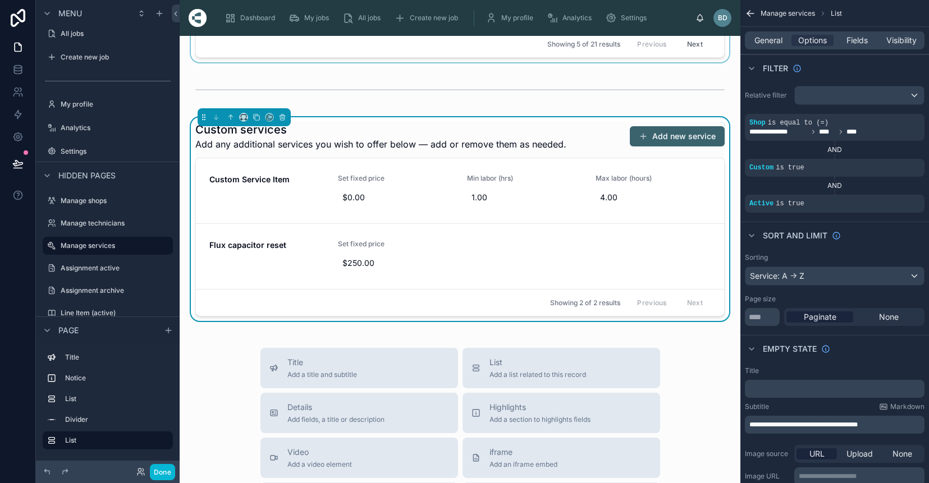
scroll to position [511, 0]
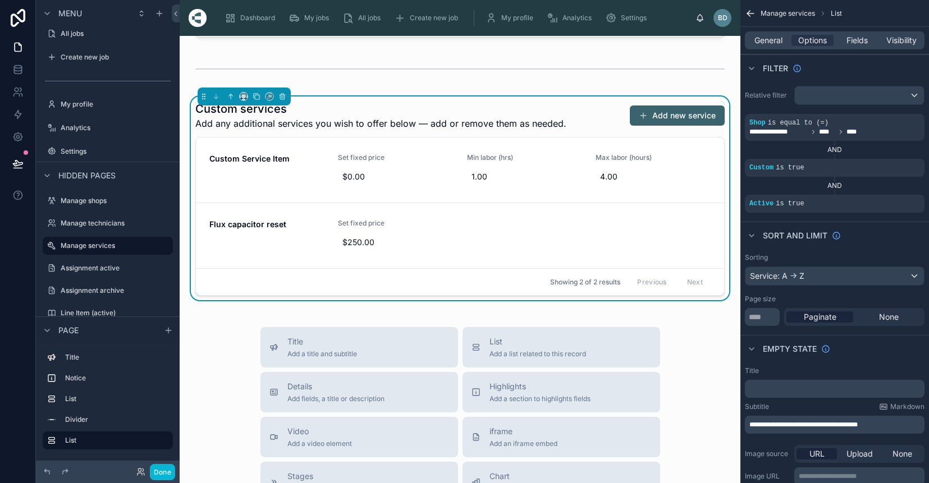
click at [484, 88] on div "Manage services Back to settings Hourly vs. set pricing By default all services…" at bounding box center [460, 171] width 561 height 1292
click at [16, 157] on button at bounding box center [18, 163] width 25 height 31
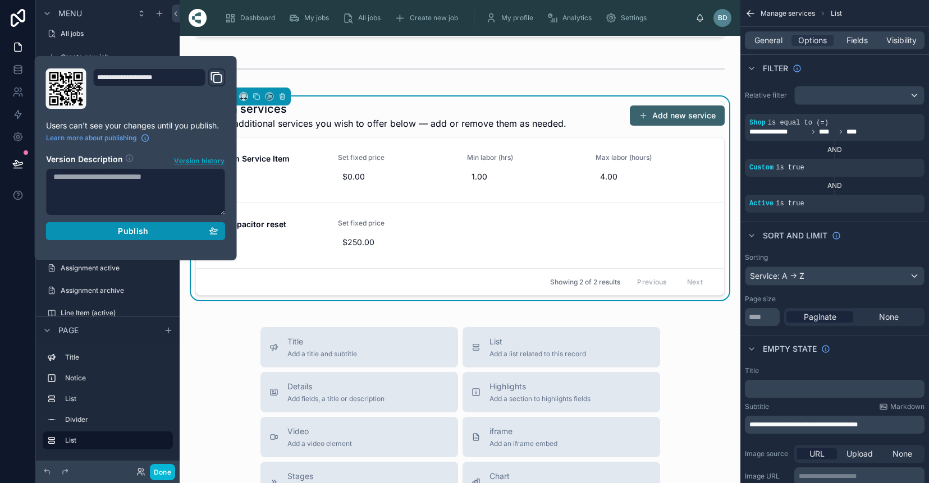
click at [158, 227] on div "Publish" at bounding box center [135, 231] width 165 height 10
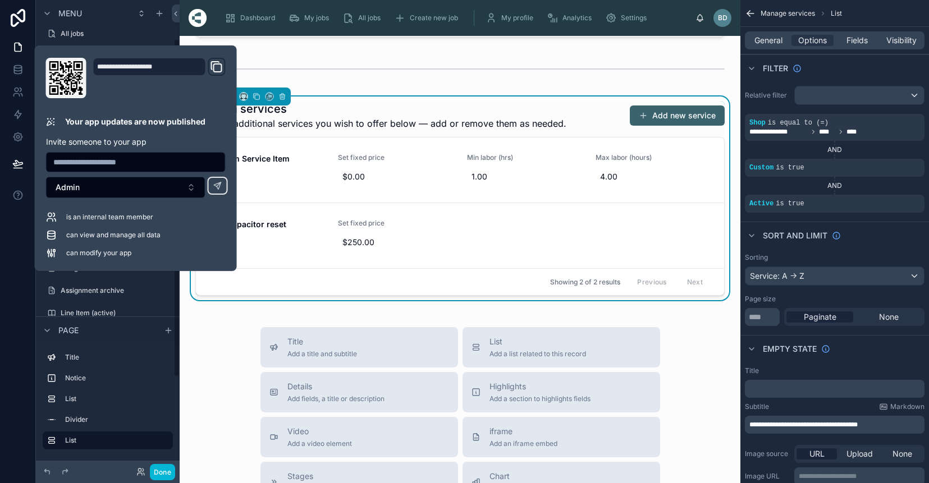
click at [191, 321] on div "Manage services Back to settings Hourly vs. set pricing By default all services…" at bounding box center [460, 171] width 561 height 1292
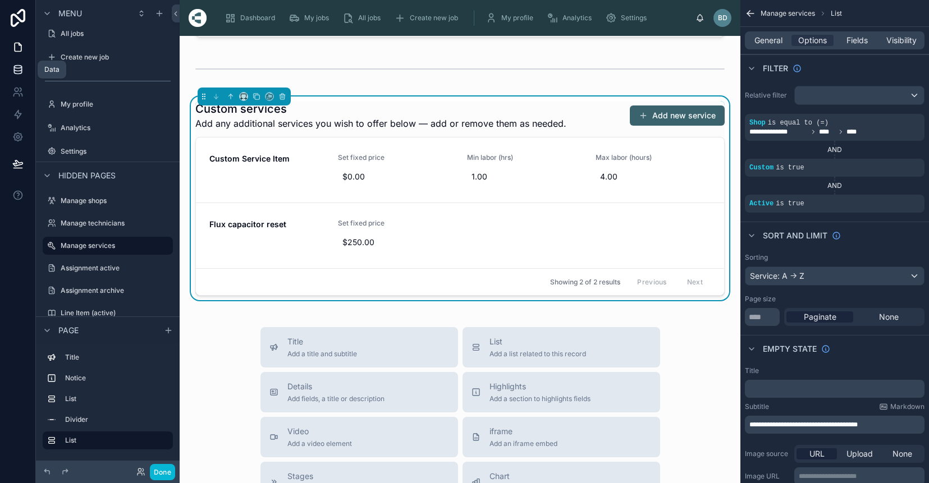
click at [19, 66] on icon at bounding box center [17, 67] width 7 height 3
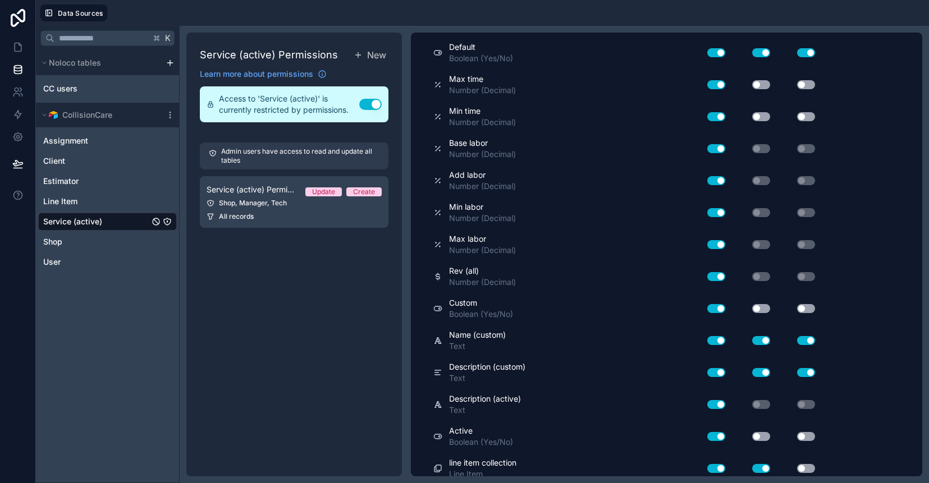
scroll to position [493, 0]
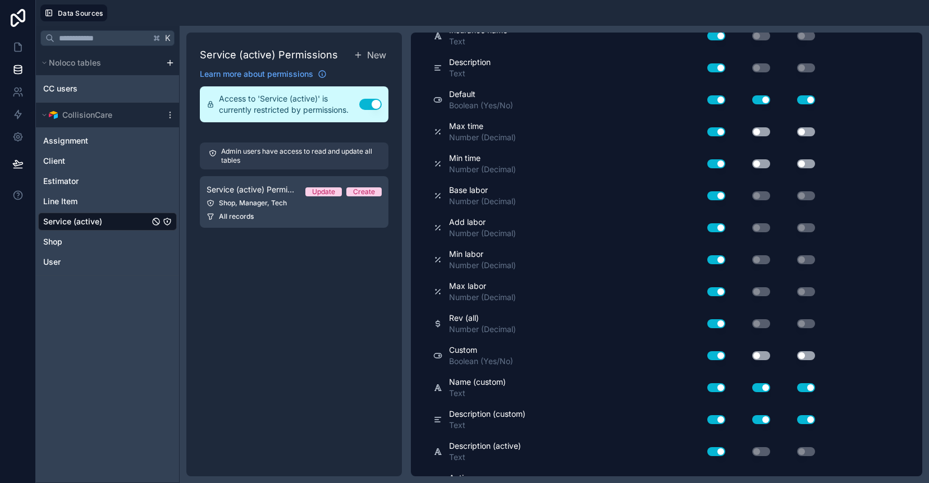
click at [761, 354] on button "Use setting" at bounding box center [761, 355] width 18 height 9
click at [809, 353] on button "Use setting" at bounding box center [806, 355] width 18 height 9
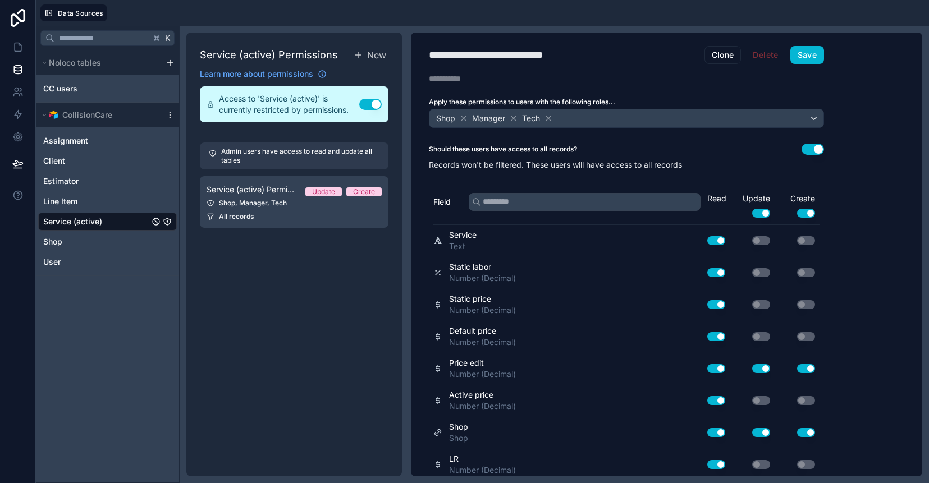
scroll to position [0, 0]
click at [809, 55] on button "Save" at bounding box center [808, 55] width 34 height 18
click at [21, 163] on icon at bounding box center [17, 163] width 11 height 11
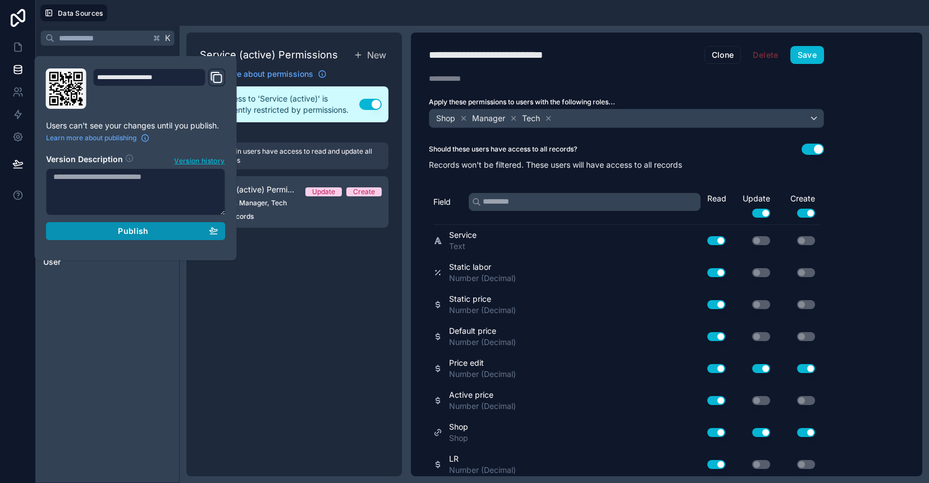
click at [140, 225] on button "Publish" at bounding box center [136, 231] width 180 height 18
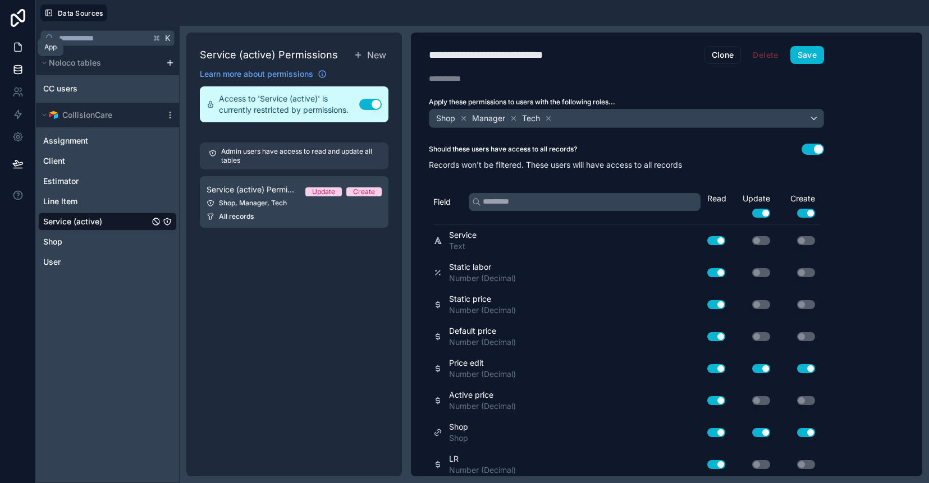
click at [16, 45] on icon at bounding box center [17, 47] width 11 height 11
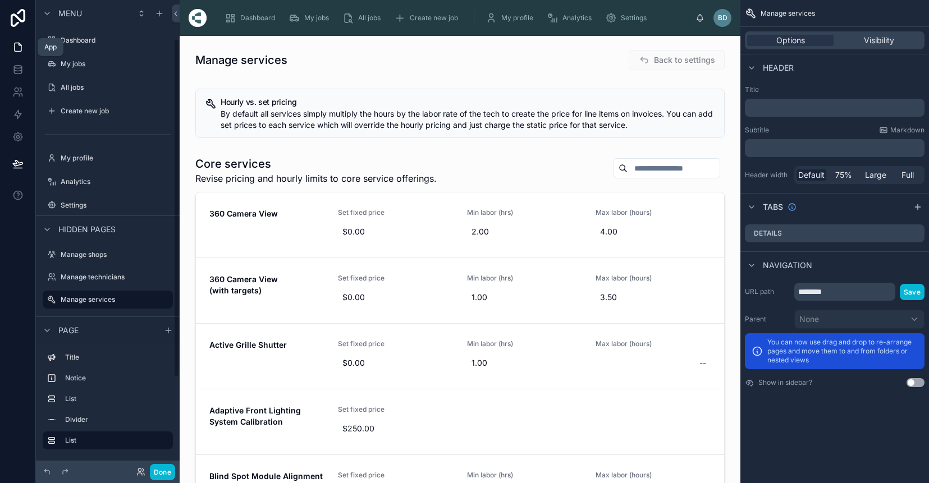
scroll to position [54, 0]
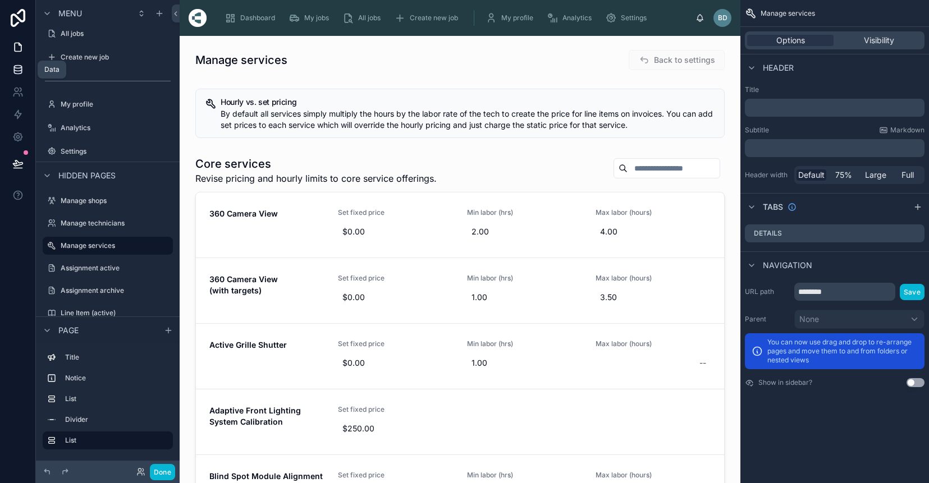
click at [16, 74] on icon at bounding box center [17, 72] width 7 height 4
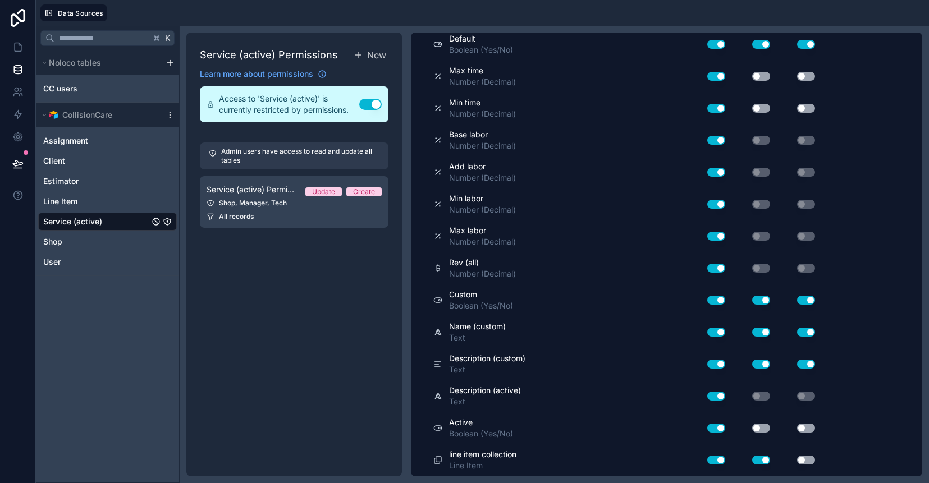
scroll to position [548, 0]
click at [765, 429] on button "Use setting" at bounding box center [761, 428] width 18 height 9
click at [811, 429] on button "Use setting" at bounding box center [806, 428] width 18 height 9
click at [17, 42] on icon at bounding box center [17, 47] width 11 height 11
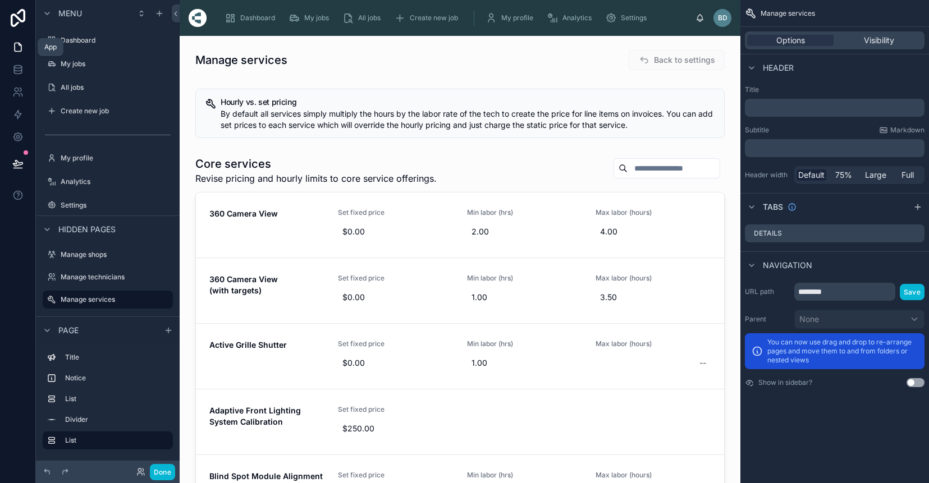
scroll to position [54, 0]
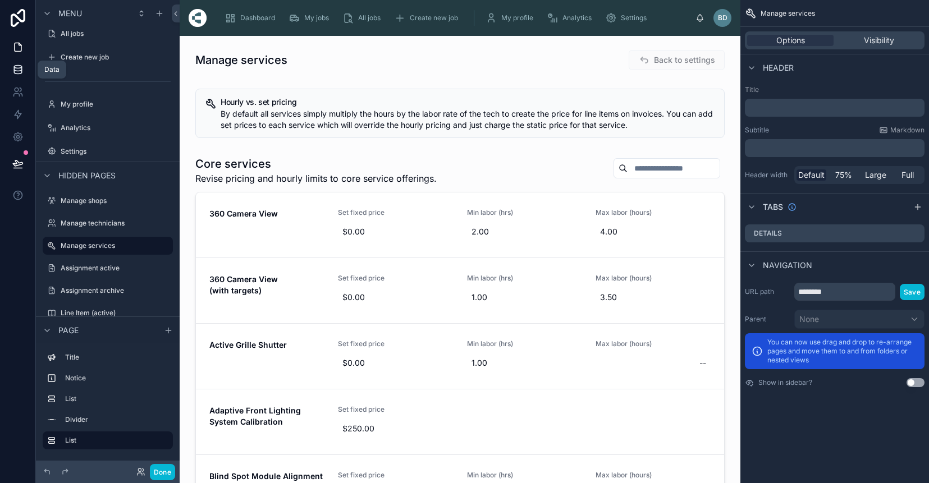
click at [16, 72] on icon at bounding box center [17, 69] width 11 height 11
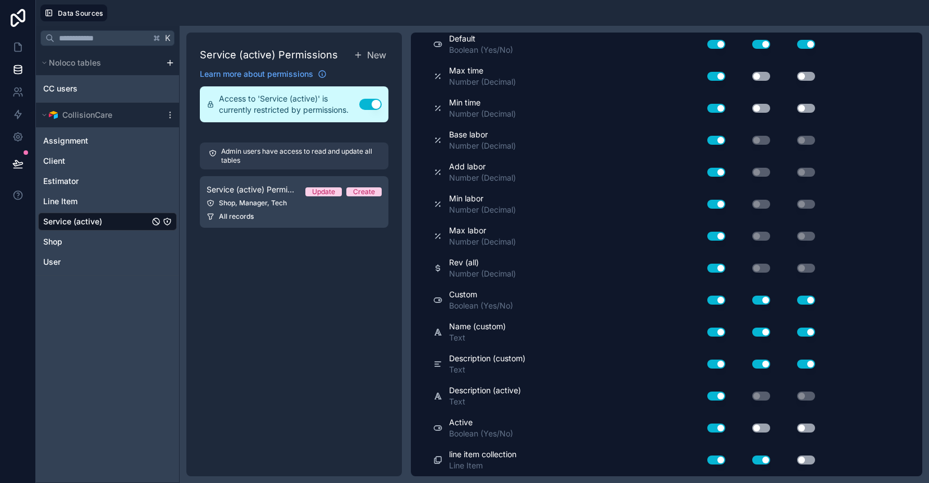
scroll to position [548, 0]
click at [768, 437] on div "Use setting" at bounding box center [752, 429] width 45 height 18
click at [762, 431] on button "Use setting" at bounding box center [761, 428] width 18 height 9
click at [807, 431] on button "Use setting" at bounding box center [806, 428] width 18 height 9
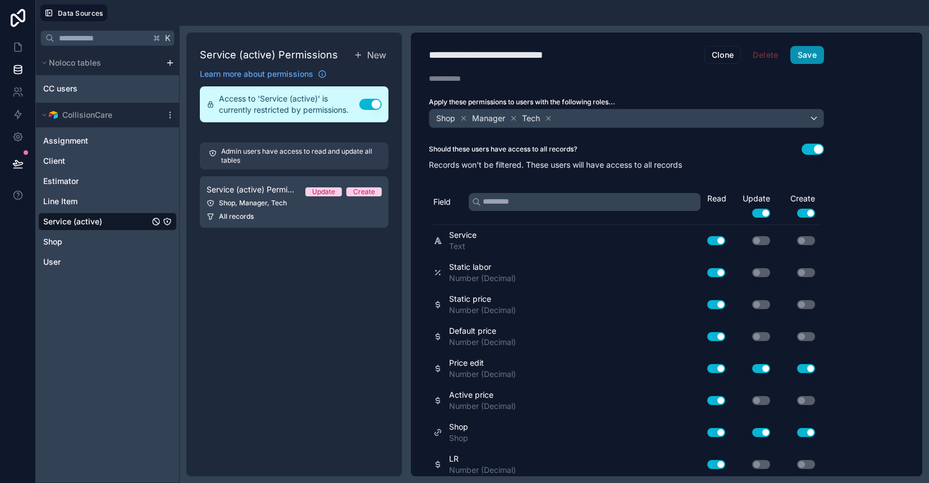
scroll to position [0, 0]
click at [814, 53] on button "Save" at bounding box center [808, 55] width 34 height 18
click at [809, 59] on button "Save" at bounding box center [808, 55] width 34 height 18
click at [17, 168] on icon at bounding box center [17, 168] width 8 height 0
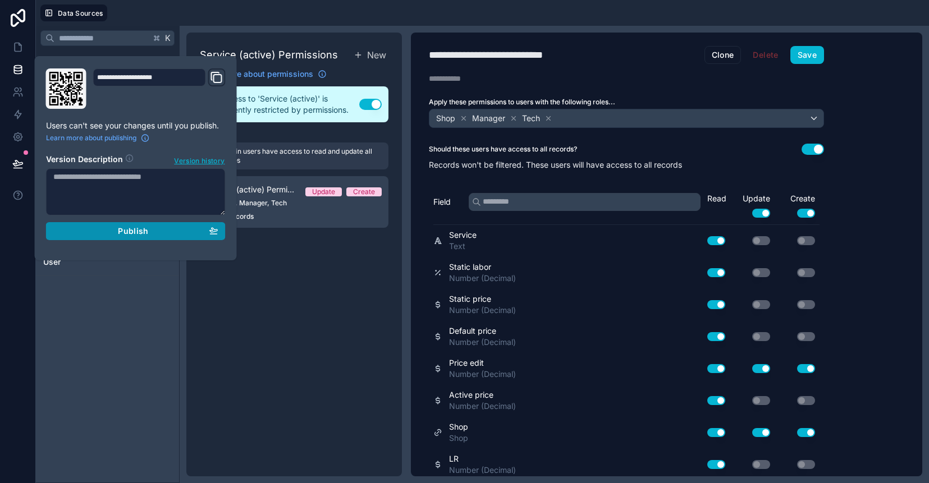
click at [126, 232] on span "Publish" at bounding box center [133, 231] width 30 height 10
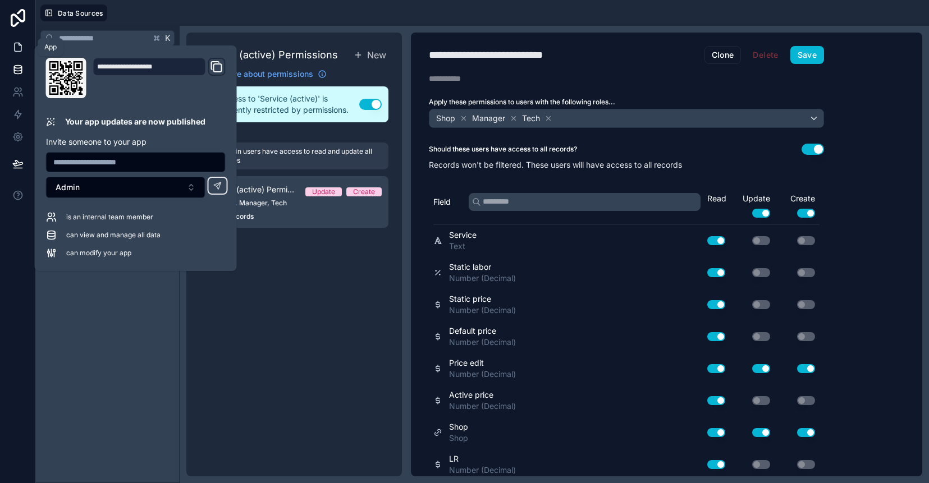
click at [19, 49] on icon at bounding box center [17, 47] width 11 height 11
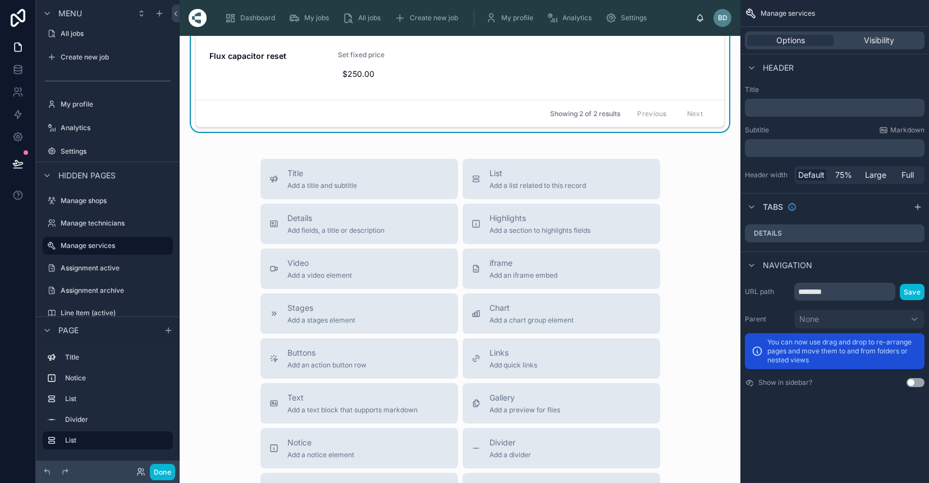
scroll to position [436, 0]
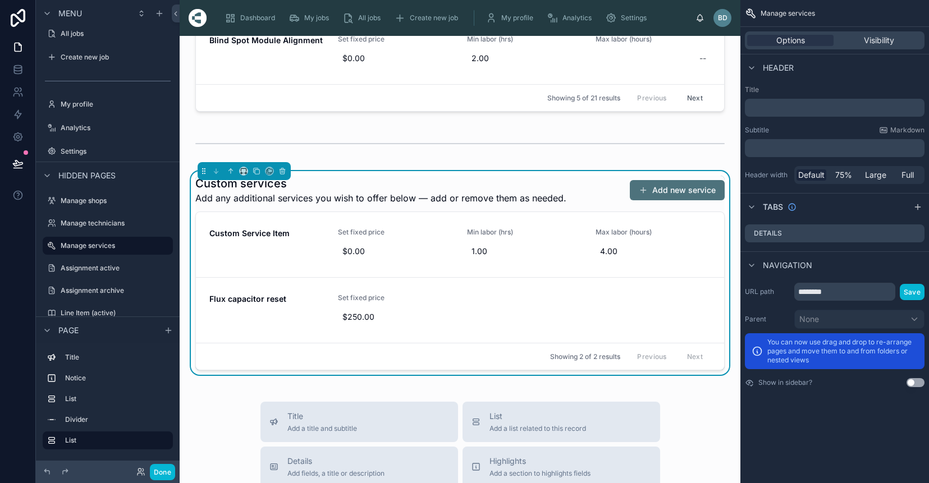
click at [677, 193] on button "Add new service" at bounding box center [677, 190] width 95 height 20
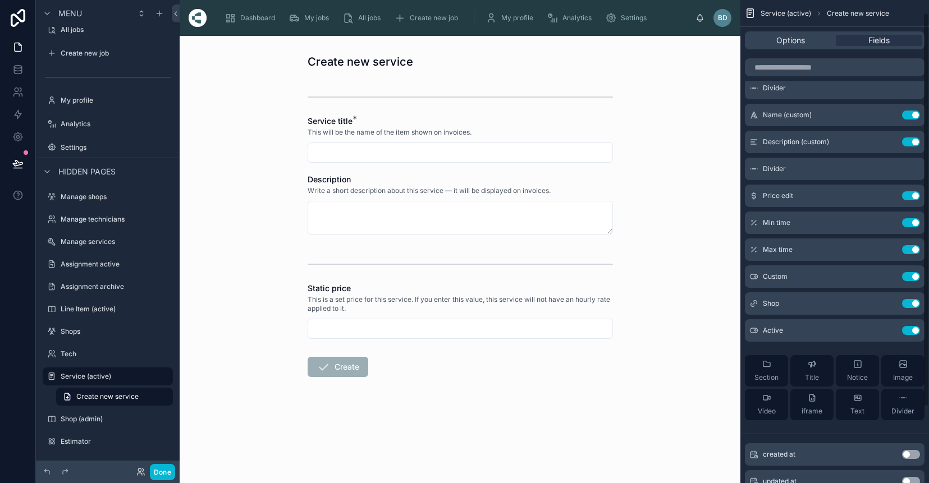
scroll to position [19, 0]
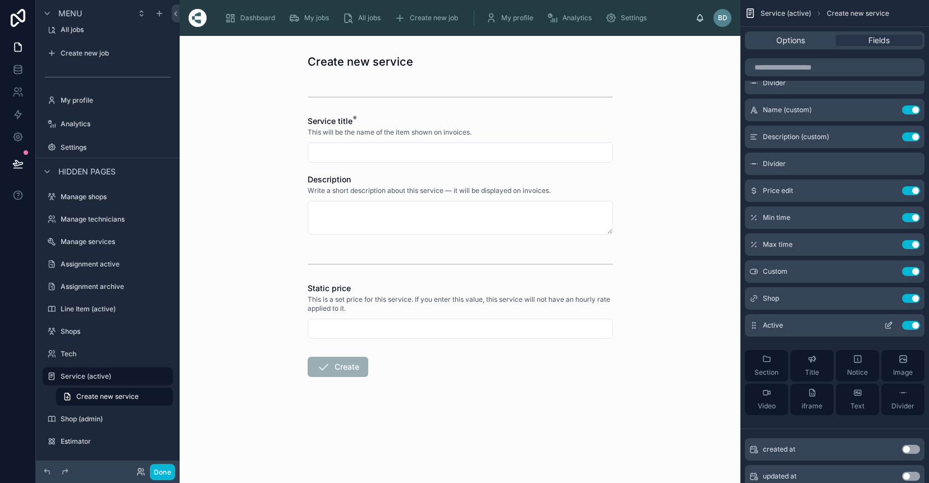
click at [889, 325] on icon "scrollable content" at bounding box center [890, 324] width 4 height 4
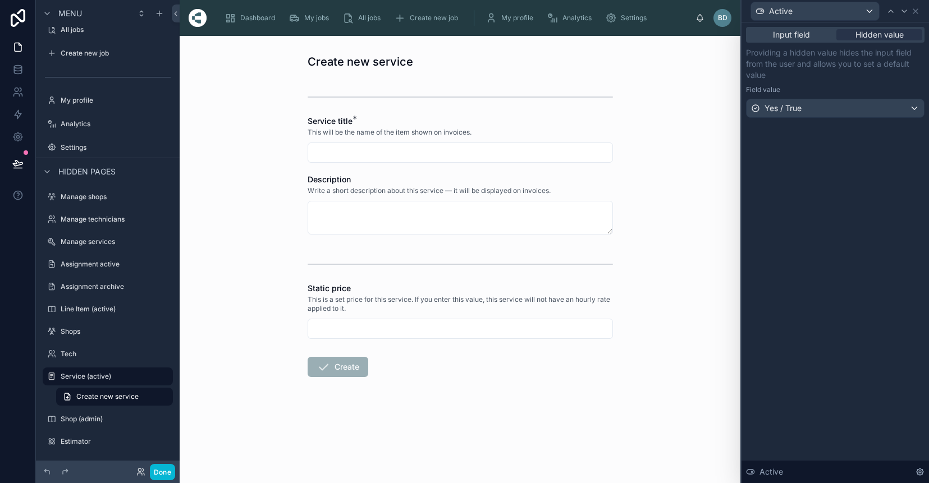
click at [692, 397] on div "Create new service Service title * This will be the name of the item shown on i…" at bounding box center [460, 260] width 561 height 448
click at [917, 11] on icon at bounding box center [915, 11] width 9 height 9
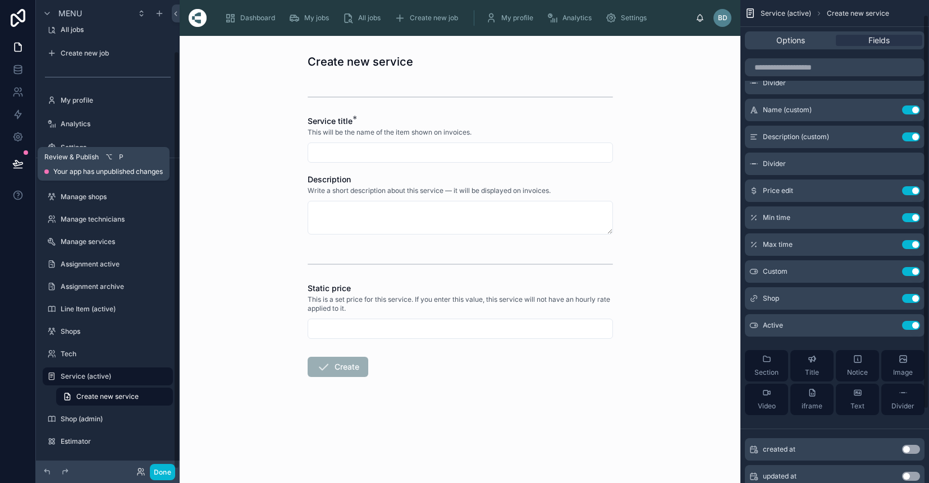
click at [23, 166] on icon at bounding box center [17, 163] width 11 height 11
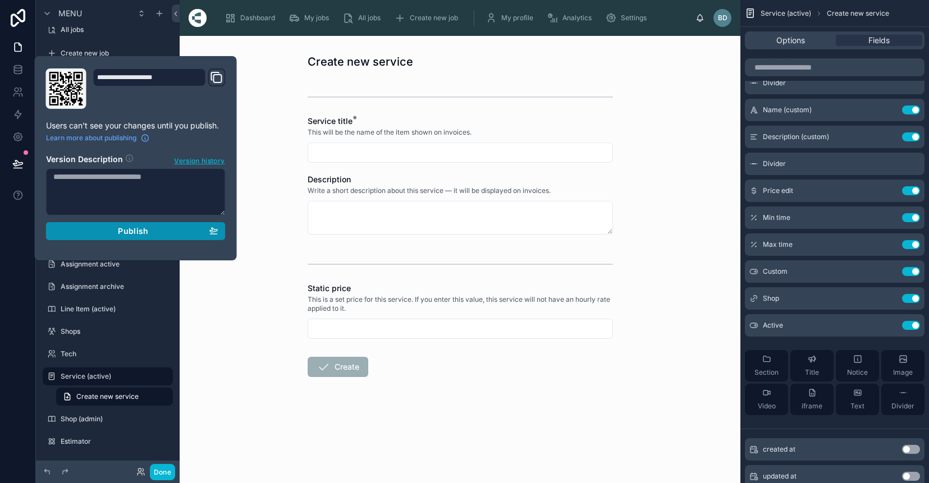
click at [129, 232] on span "Publish" at bounding box center [133, 231] width 30 height 10
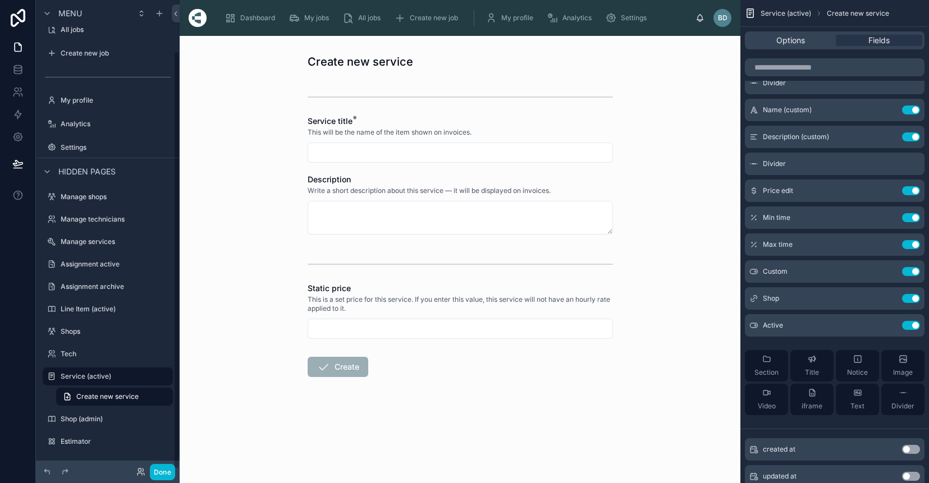
click at [229, 328] on div "Create new service Service title * This will be the name of the item shown on i…" at bounding box center [460, 260] width 561 height 448
click at [18, 60] on link at bounding box center [17, 69] width 35 height 22
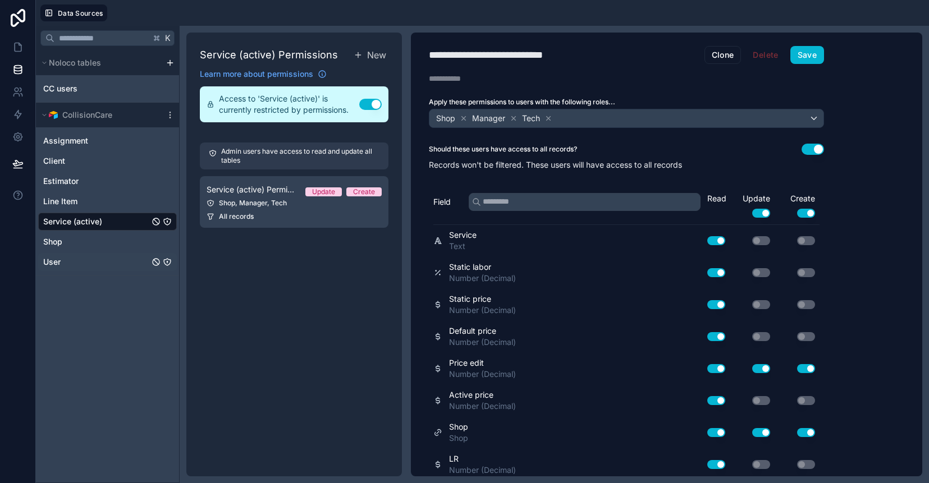
click at [57, 264] on span "User" at bounding box center [51, 262] width 17 height 11
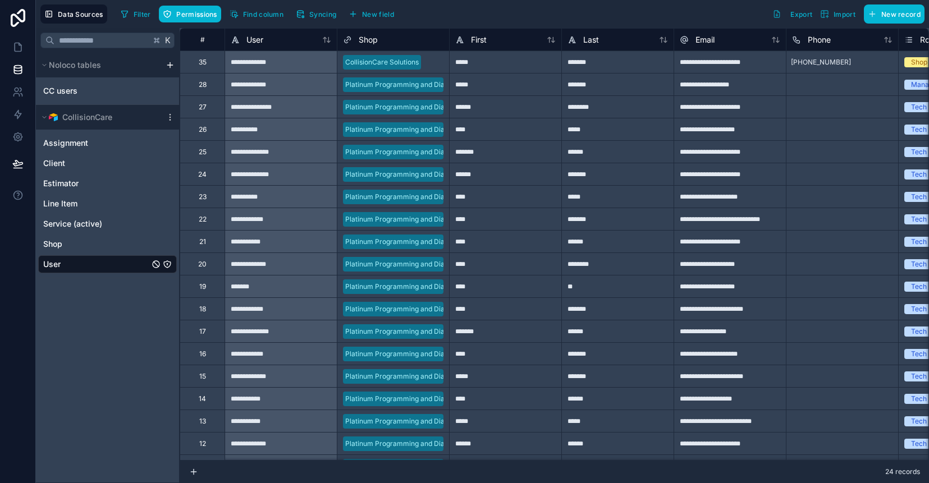
click at [165, 262] on icon "User" at bounding box center [167, 264] width 7 height 7
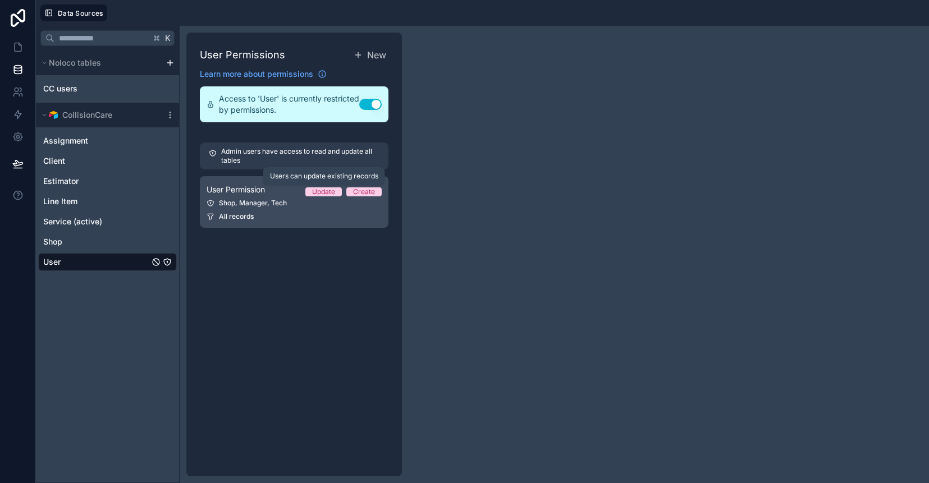
click at [327, 190] on div "Update" at bounding box center [323, 192] width 23 height 9
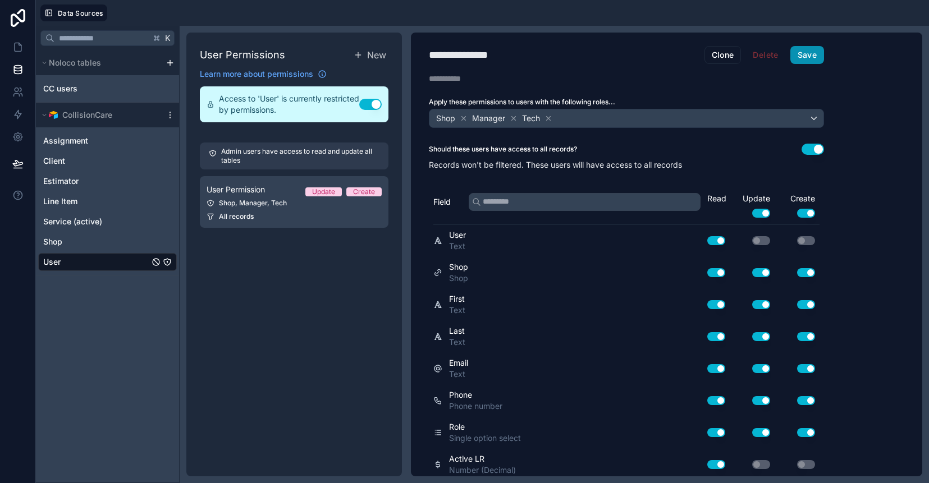
click at [812, 51] on button "Save" at bounding box center [808, 55] width 34 height 18
click at [21, 46] on icon at bounding box center [18, 47] width 7 height 8
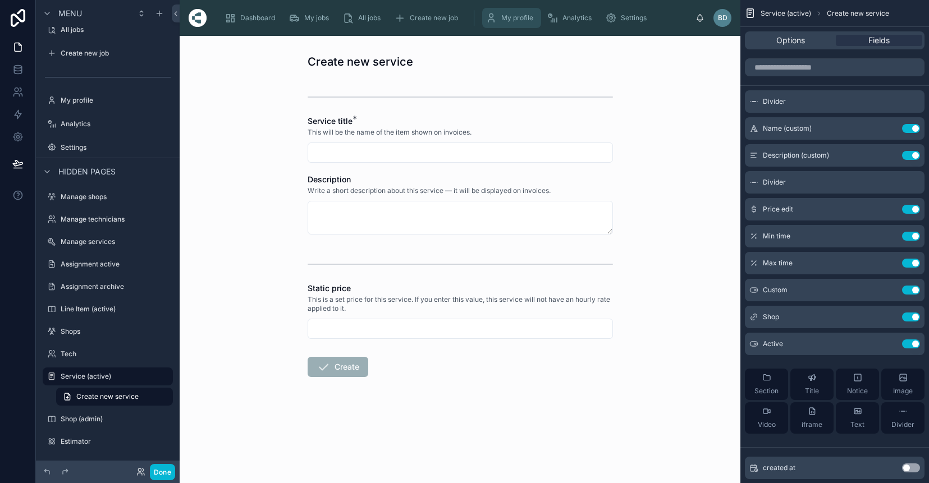
click at [506, 20] on span "My profile" at bounding box center [517, 17] width 32 height 9
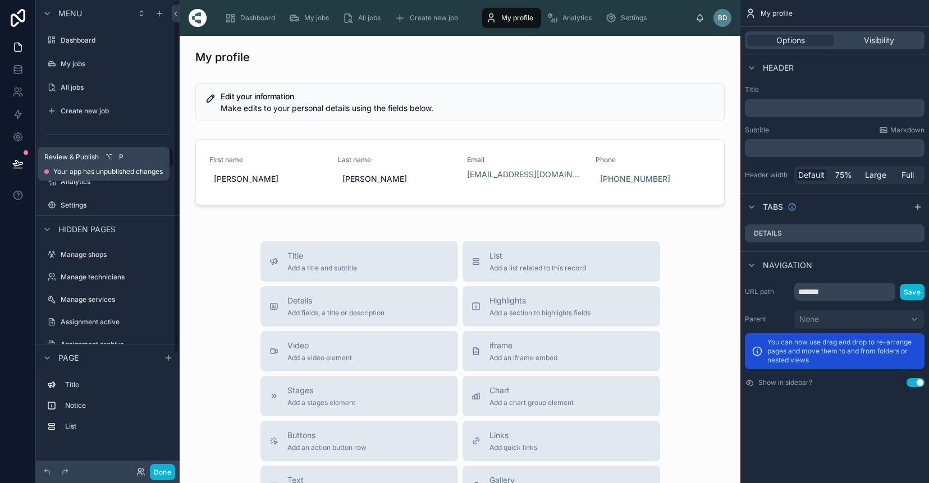
click at [10, 165] on button at bounding box center [18, 163] width 25 height 31
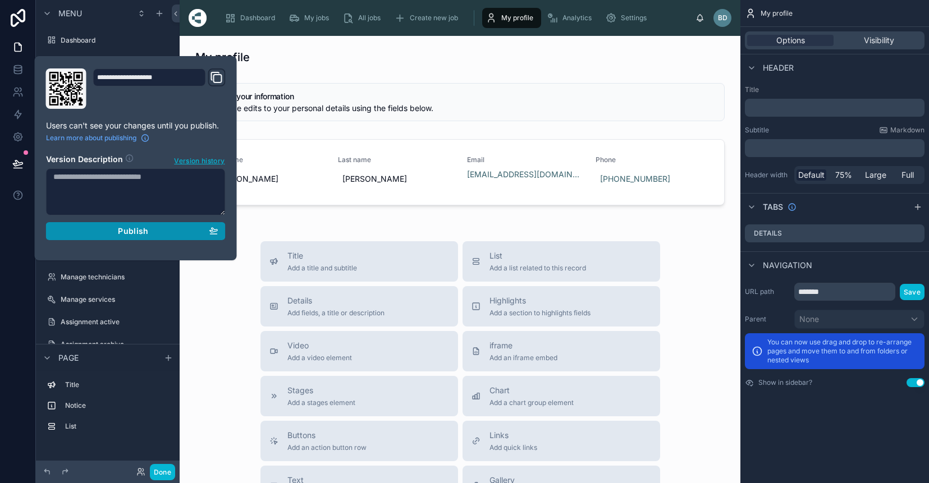
click at [134, 231] on span "Publish" at bounding box center [133, 231] width 30 height 10
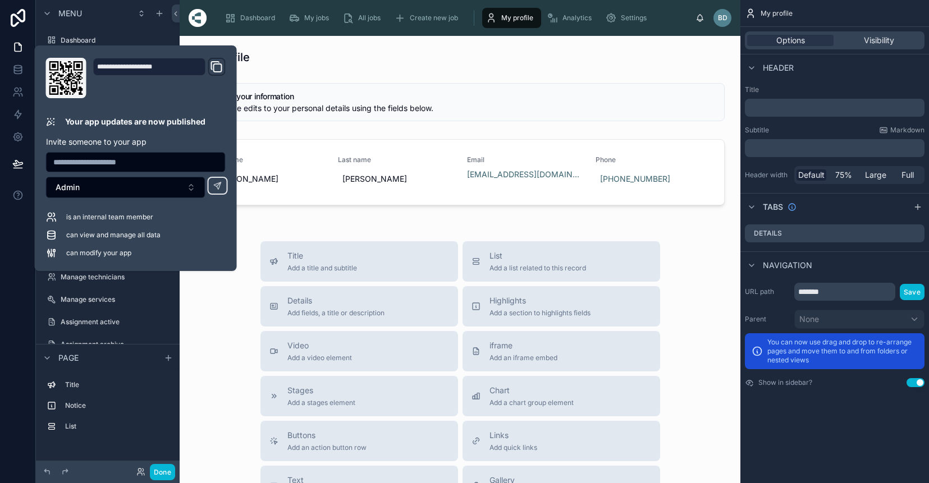
click at [695, 246] on div "Title Add a title and subtitle List Add a list related to this record Details A…" at bounding box center [460, 441] width 543 height 400
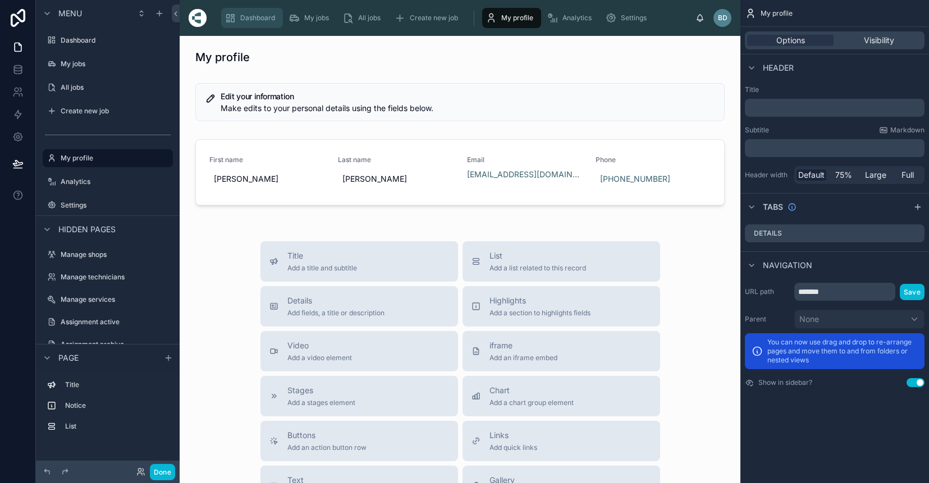
click at [261, 16] on span "Dashboard" at bounding box center [257, 17] width 35 height 9
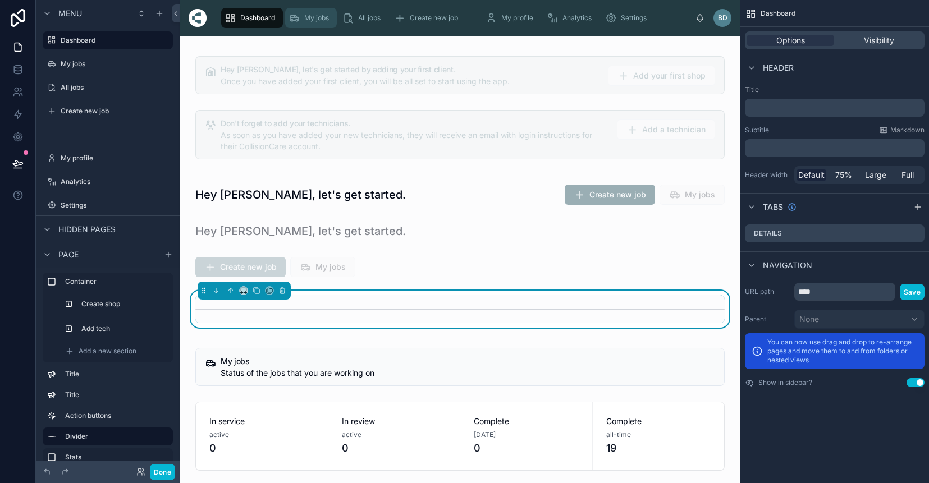
click at [316, 15] on span "My jobs" at bounding box center [316, 17] width 25 height 9
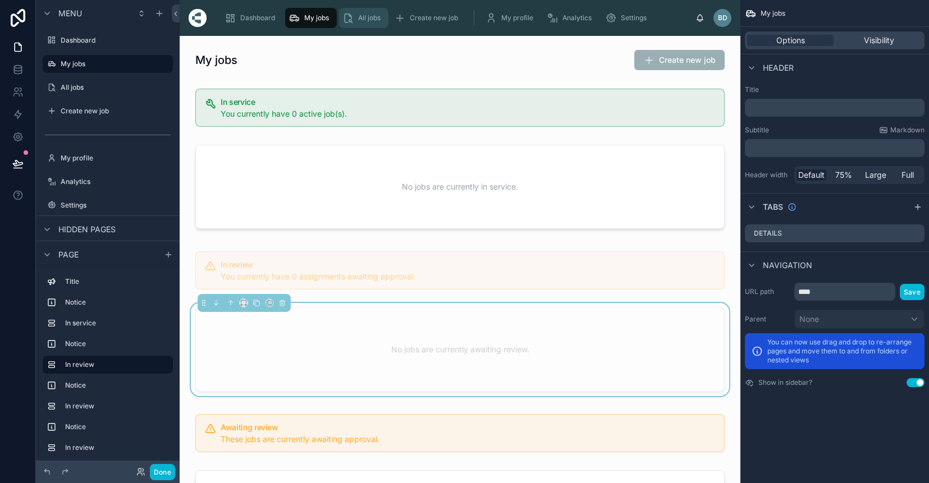
click at [358, 19] on div "All jobs" at bounding box center [364, 18] width 43 height 18
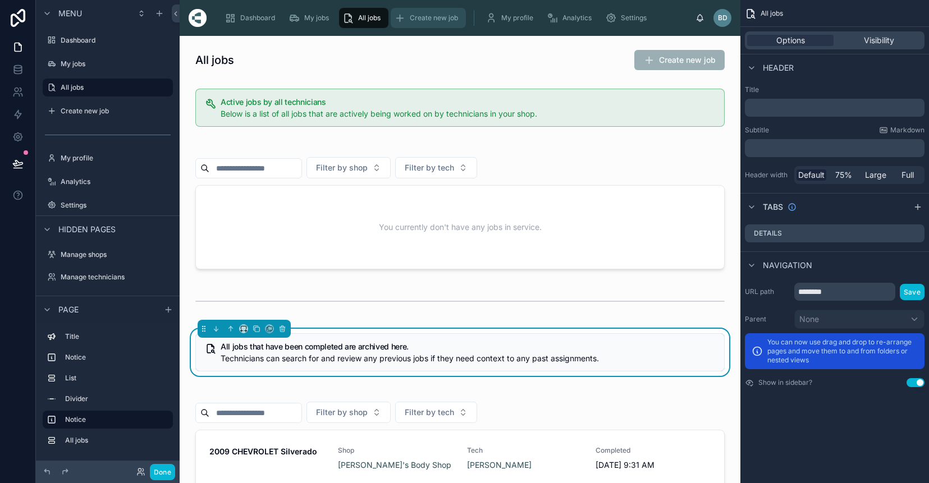
click at [442, 16] on span "Create new job" at bounding box center [434, 17] width 48 height 9
click at [636, 14] on span "Settings" at bounding box center [634, 17] width 26 height 9
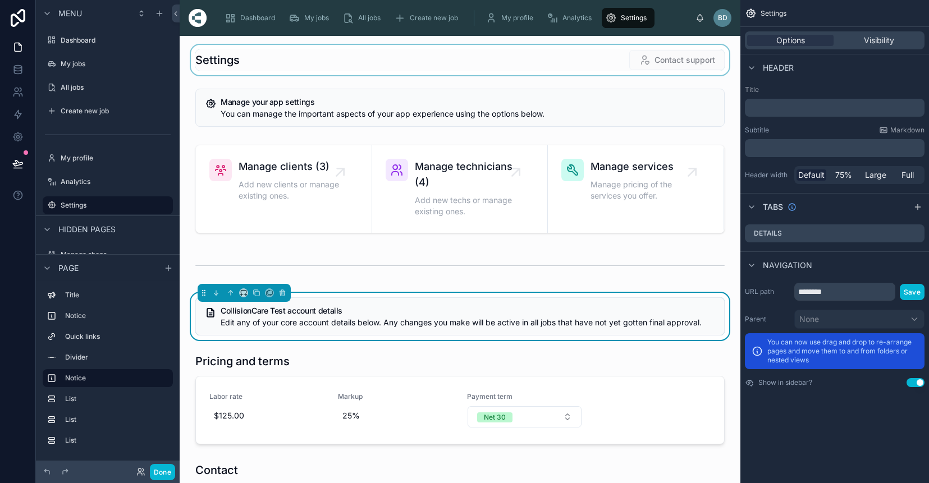
click at [664, 60] on div at bounding box center [460, 60] width 543 height 30
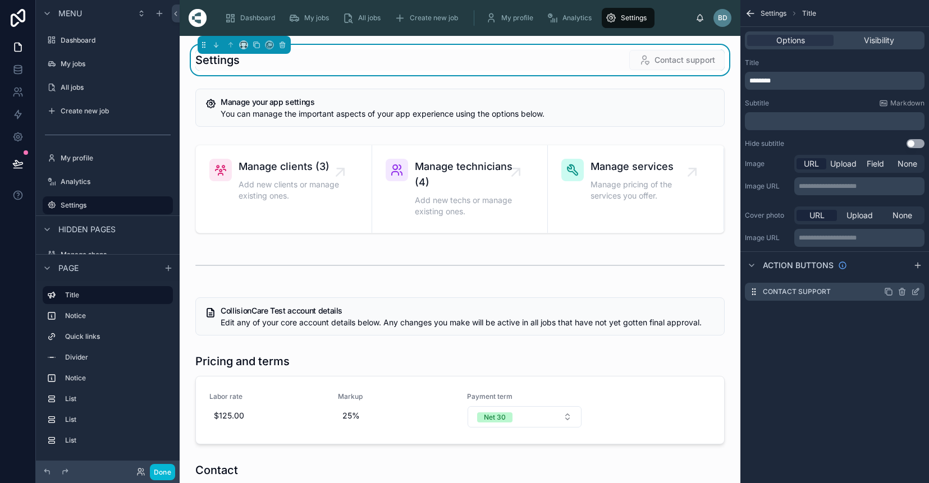
click at [915, 292] on icon "scrollable content" at bounding box center [917, 291] width 4 height 4
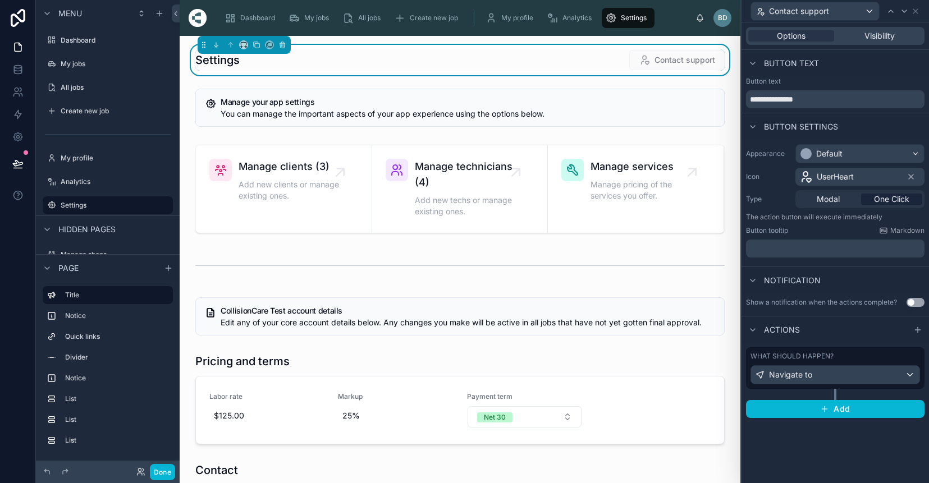
click at [830, 370] on div "Navigate to" at bounding box center [835, 375] width 168 height 18
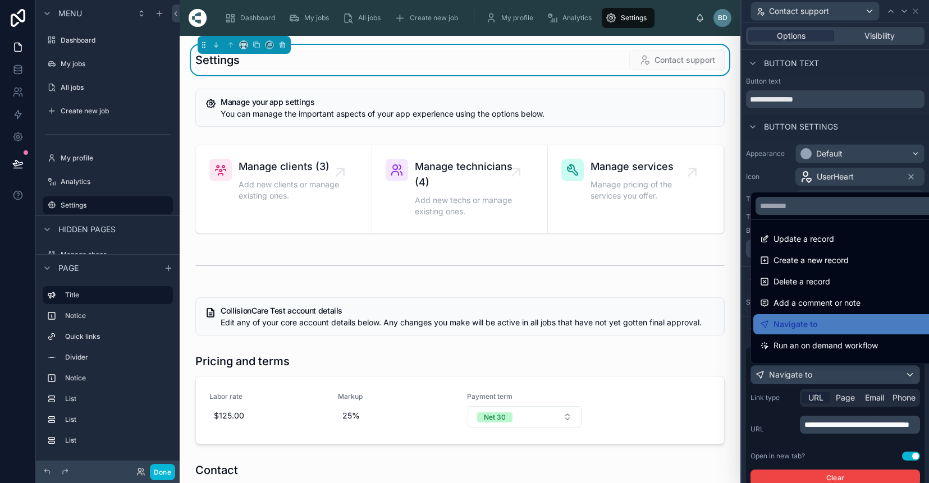
click at [873, 398] on div at bounding box center [836, 241] width 188 height 483
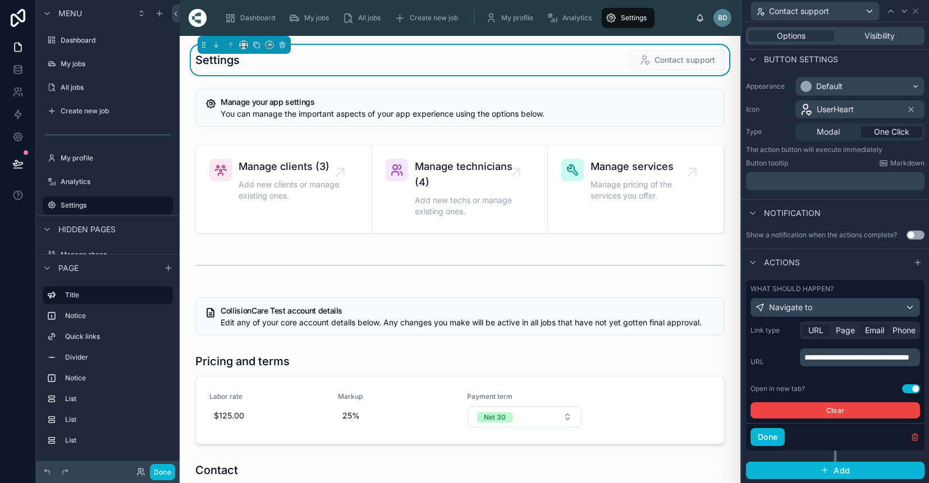
click at [876, 329] on span "Email" at bounding box center [874, 330] width 19 height 11
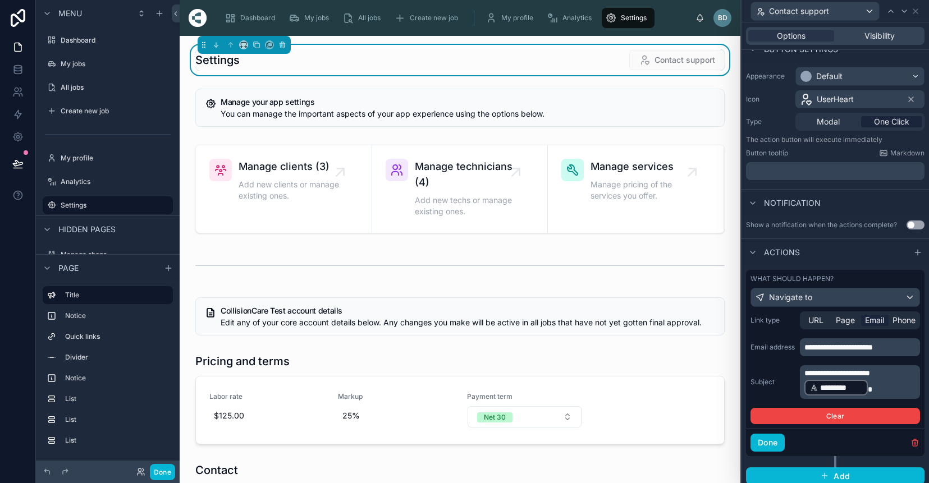
scroll to position [79, 0]
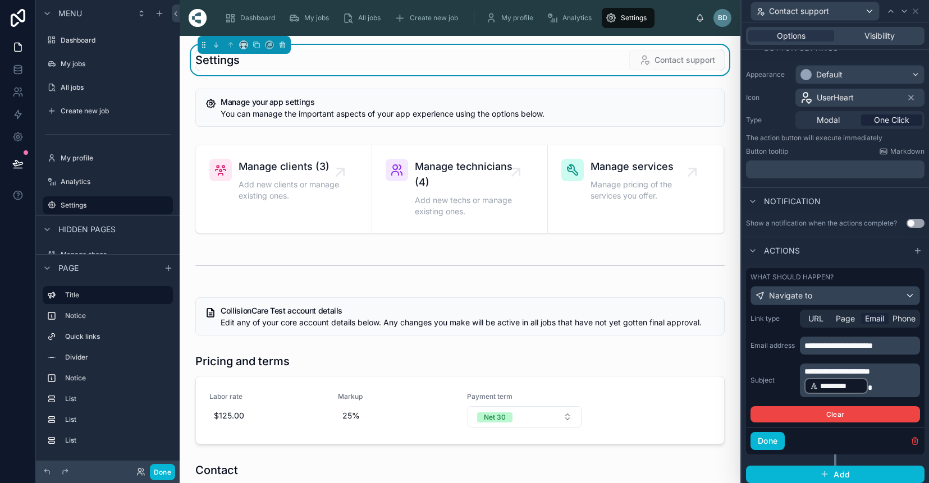
click at [894, 382] on p "**********" at bounding box center [861, 380] width 113 height 29
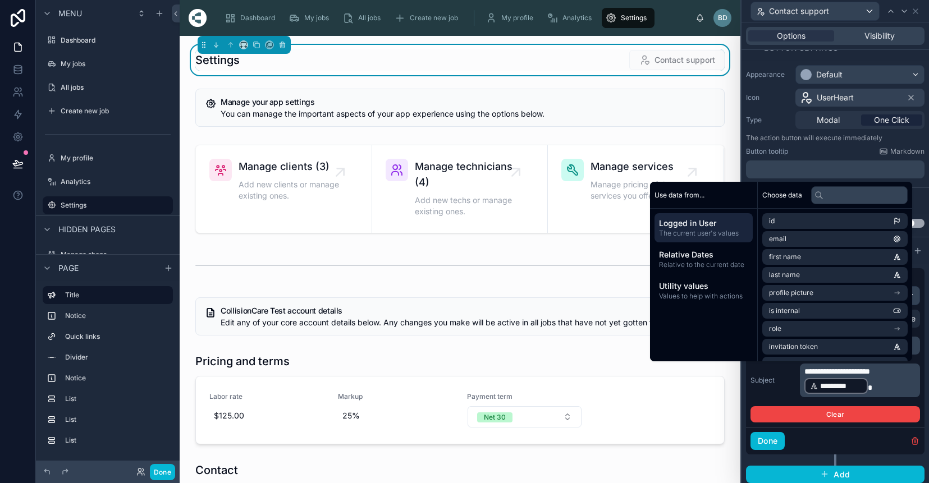
click at [772, 387] on div "**********" at bounding box center [836, 381] width 170 height 34
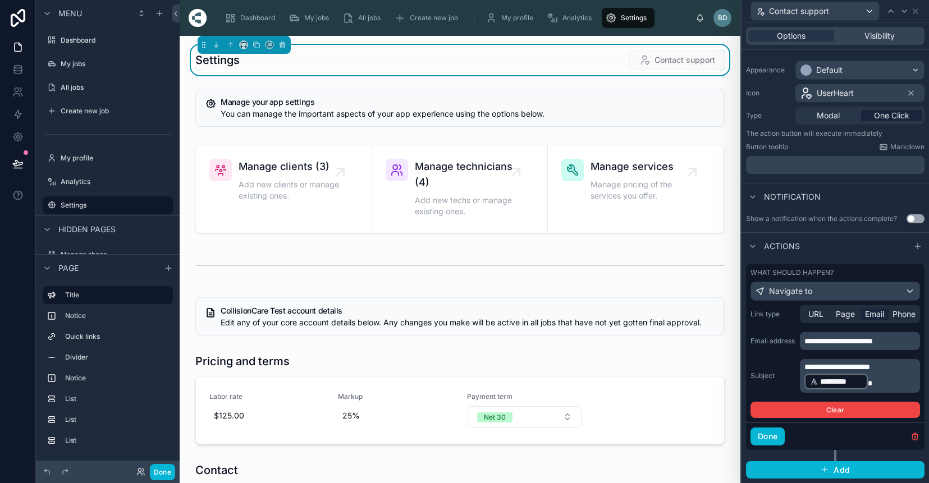
scroll to position [83, 0]
click at [771, 437] on button "Done" at bounding box center [768, 437] width 34 height 18
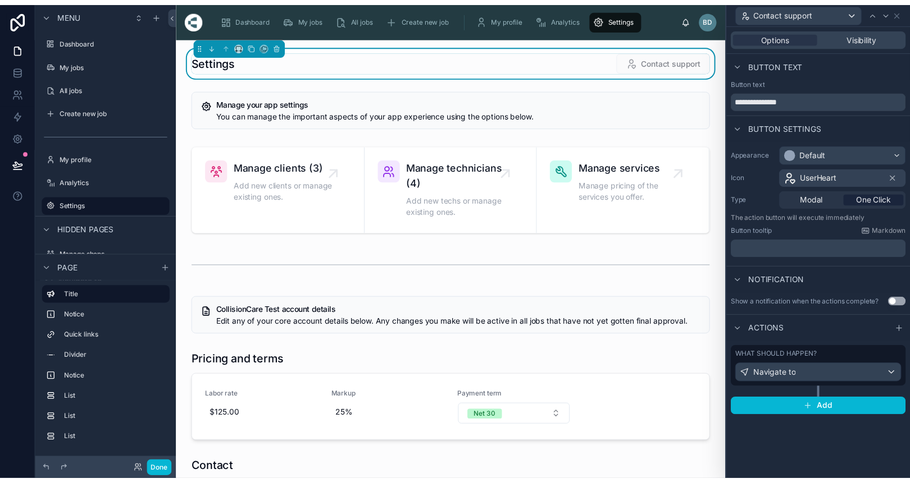
scroll to position [0, 0]
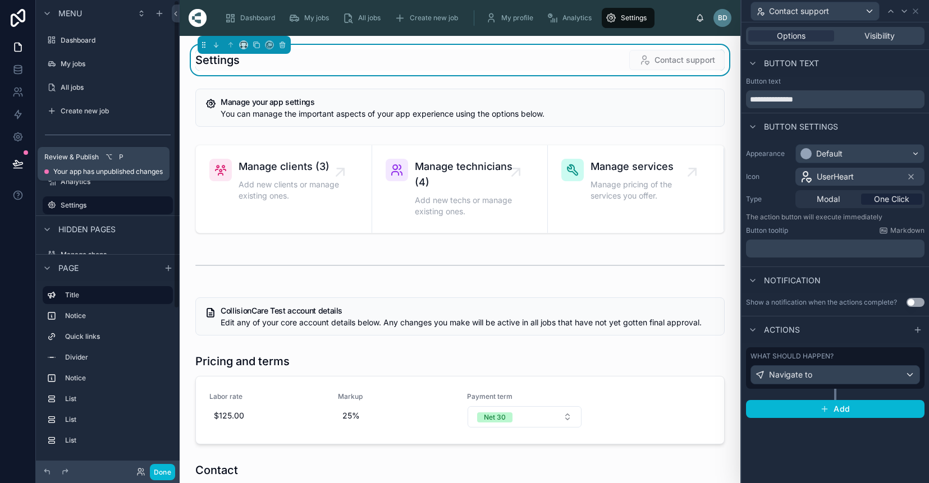
click at [20, 161] on icon at bounding box center [17, 163] width 11 height 11
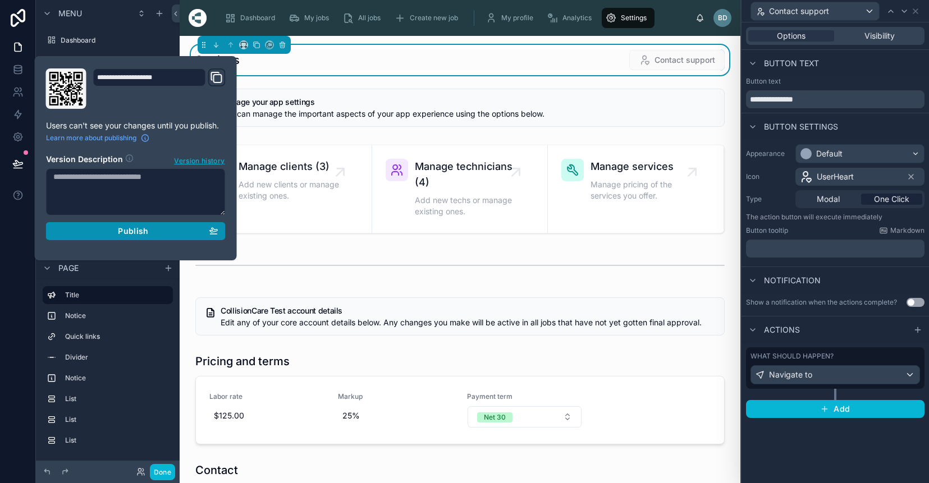
click at [154, 232] on div "Publish" at bounding box center [135, 231] width 165 height 10
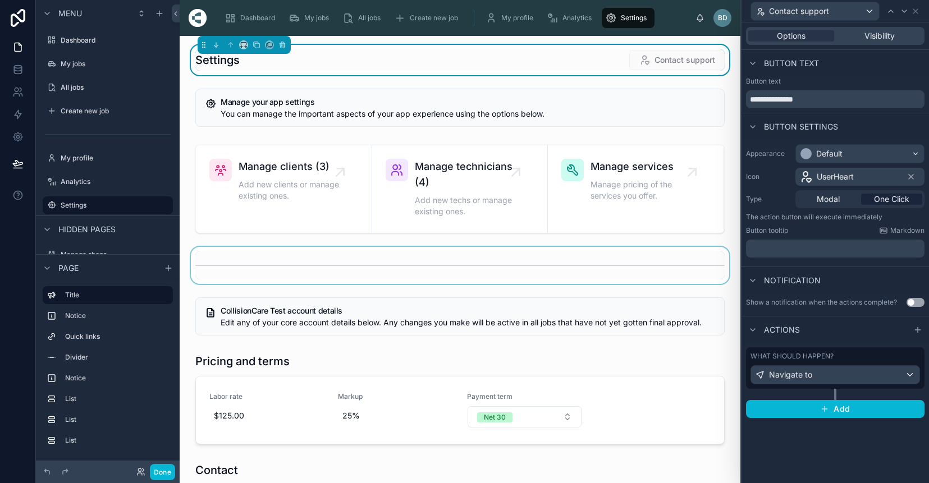
click at [322, 251] on div at bounding box center [460, 265] width 543 height 37
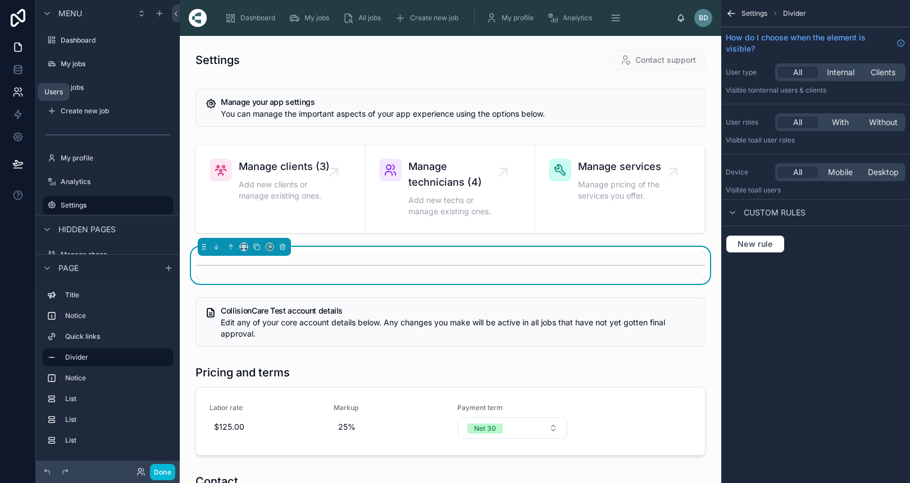
click at [19, 92] on icon at bounding box center [17, 91] width 11 height 11
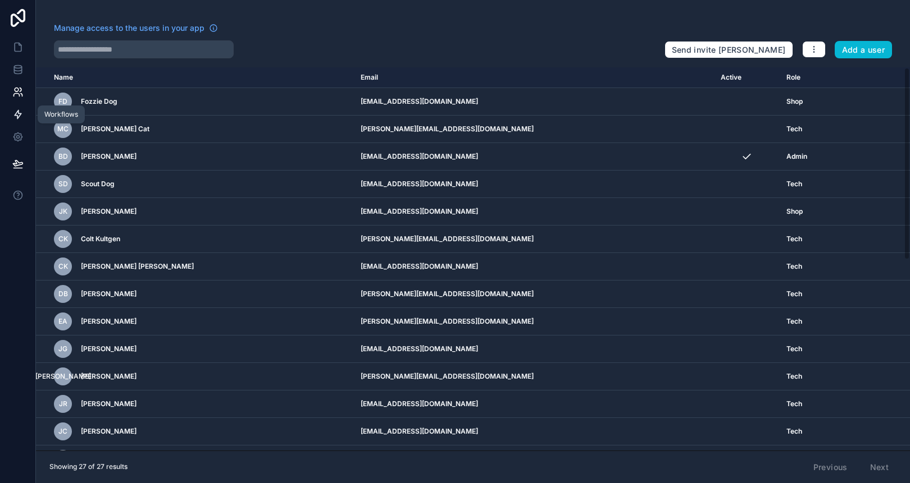
click at [17, 115] on icon at bounding box center [17, 114] width 11 height 11
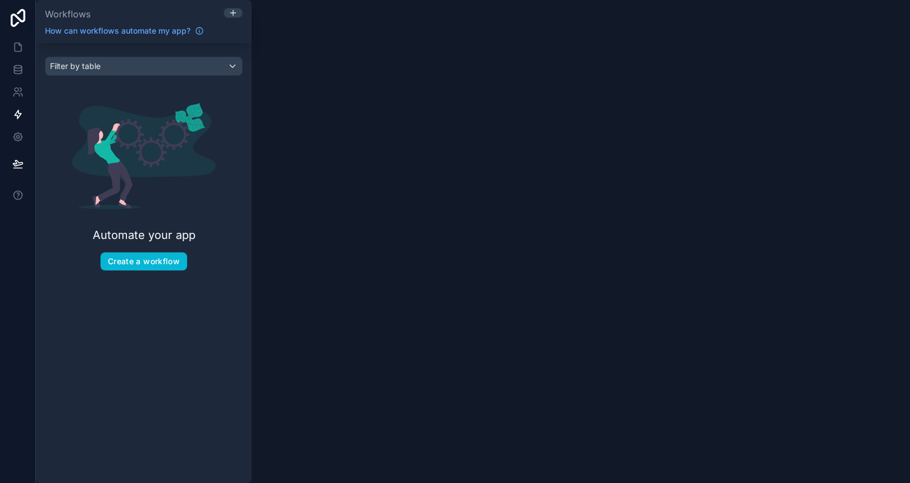
click at [230, 65] on div "Filter by table" at bounding box center [143, 66] width 197 height 18
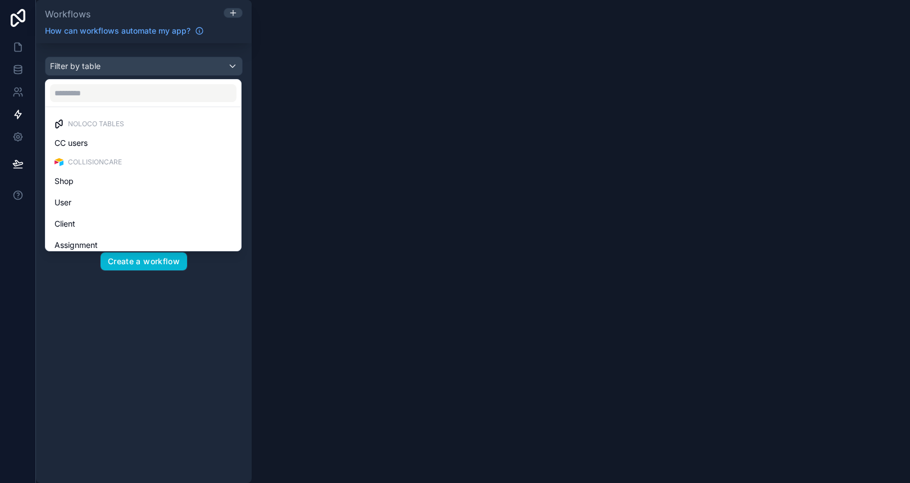
click at [229, 37] on div "scrollable content" at bounding box center [455, 241] width 910 height 483
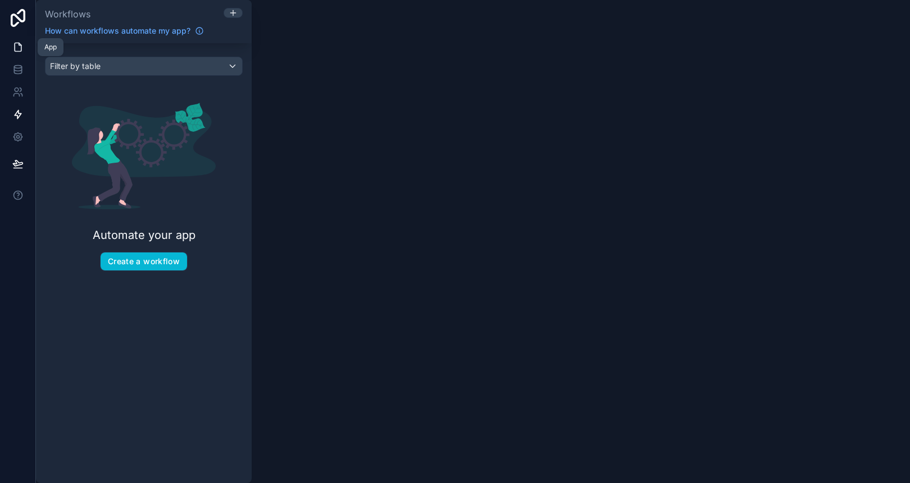
click at [15, 48] on icon at bounding box center [18, 47] width 7 height 8
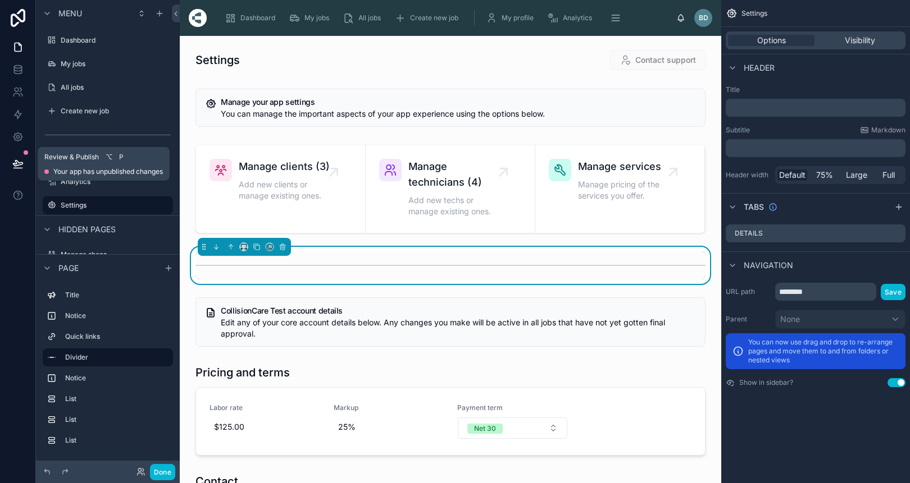
click at [13, 156] on button at bounding box center [18, 163] width 25 height 31
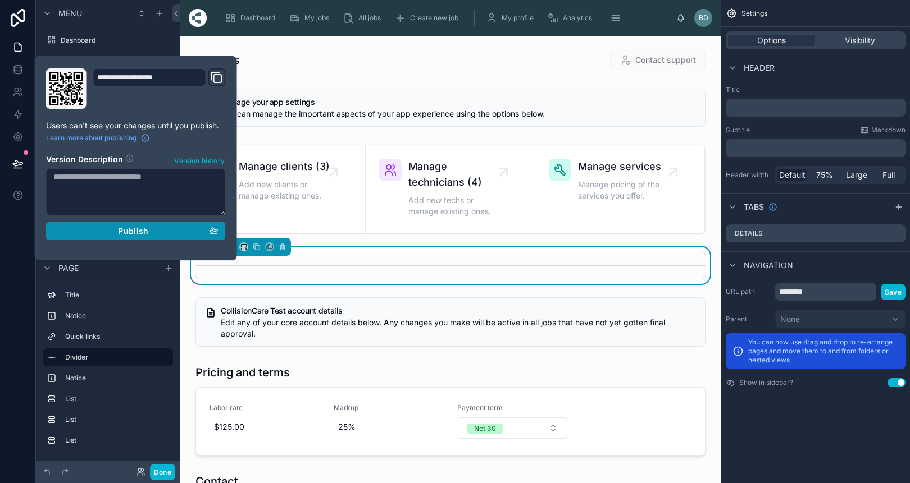
click at [157, 236] on button "Publish" at bounding box center [136, 231] width 180 height 18
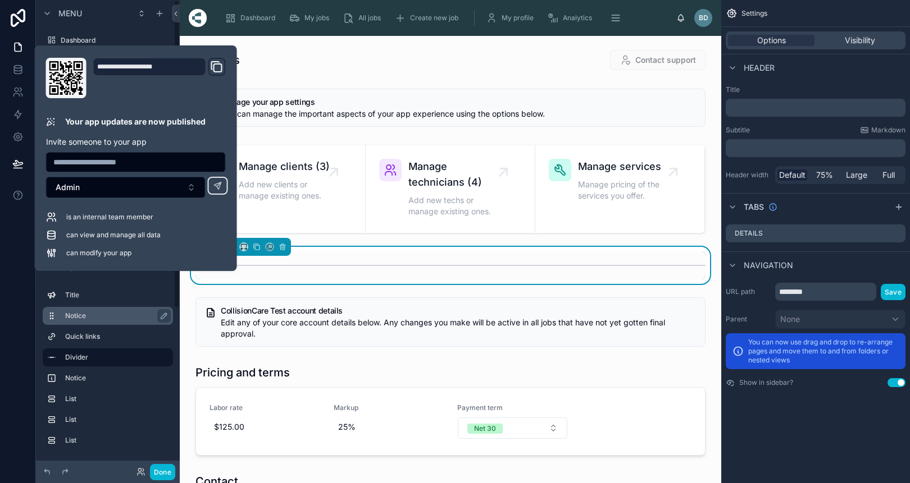
click at [163, 323] on div "Notice" at bounding box center [108, 316] width 130 height 18
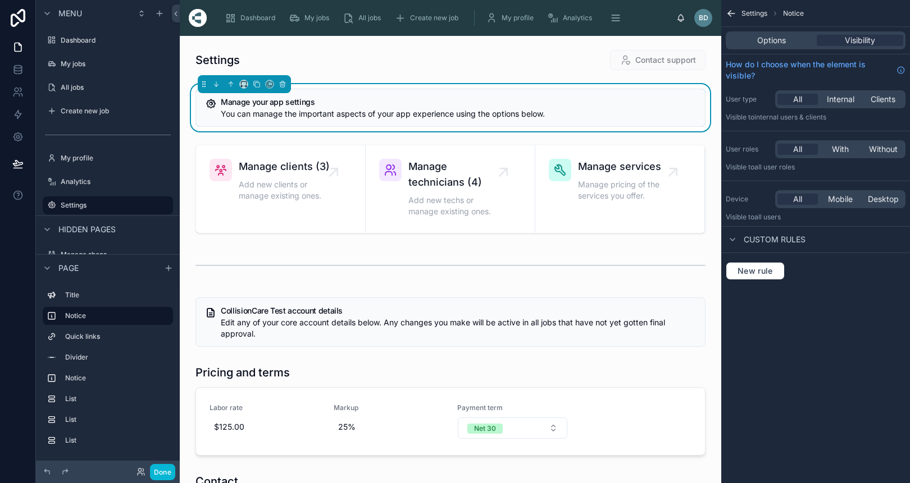
click at [800, 400] on div "Settings Notice Options Visibility How do I choose when the element is visible?…" at bounding box center [815, 241] width 189 height 483
click at [17, 98] on link at bounding box center [17, 92] width 35 height 22
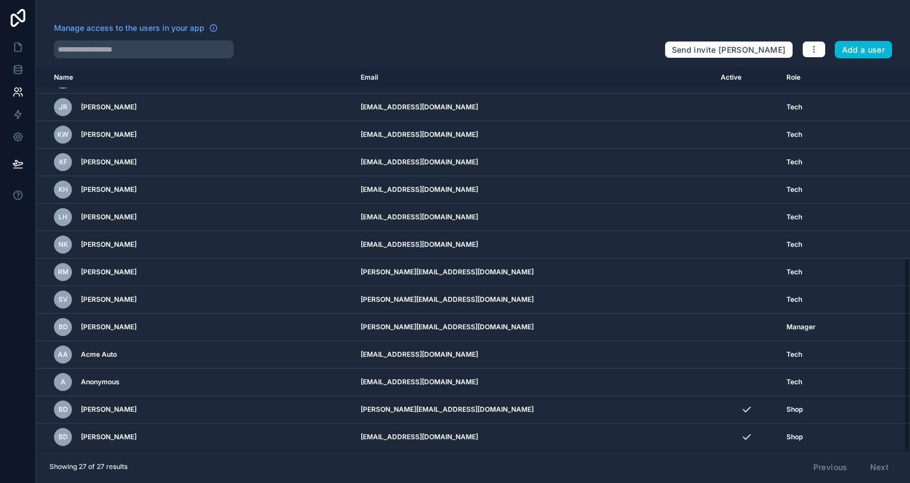
scroll to position [380, 0]
click at [821, 50] on button "button" at bounding box center [814, 49] width 24 height 17
click at [864, 73] on link "Manage roles" at bounding box center [840, 76] width 79 height 18
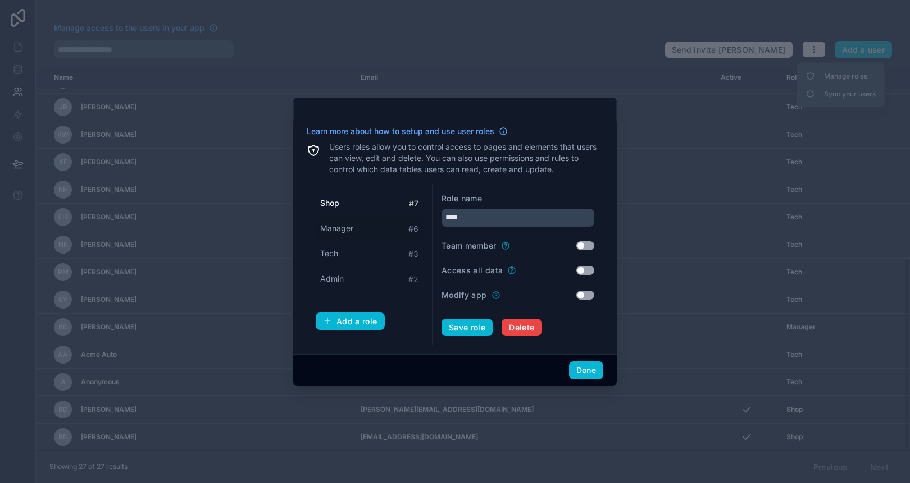
click at [367, 237] on div "Manager # 6" at bounding box center [369, 228] width 107 height 21
click at [351, 250] on div "Tech # 3" at bounding box center [369, 254] width 107 height 21
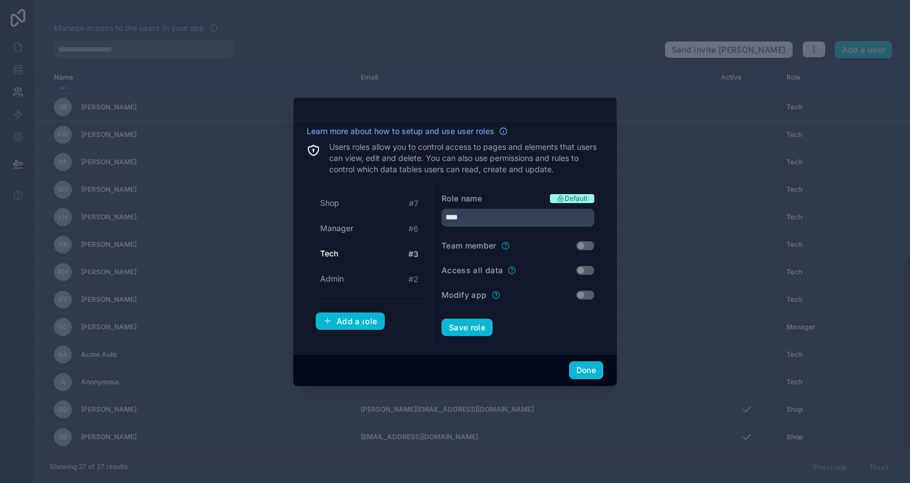
click at [351, 250] on div "Tech # 3" at bounding box center [369, 254] width 107 height 21
click at [355, 281] on div "Admin # 2" at bounding box center [369, 279] width 107 height 21
click at [351, 255] on div "Tech # 3" at bounding box center [369, 254] width 107 height 21
click at [357, 236] on div "Manager # 6" at bounding box center [369, 228] width 107 height 21
click at [350, 261] on div "Tech # 3" at bounding box center [369, 254] width 107 height 21
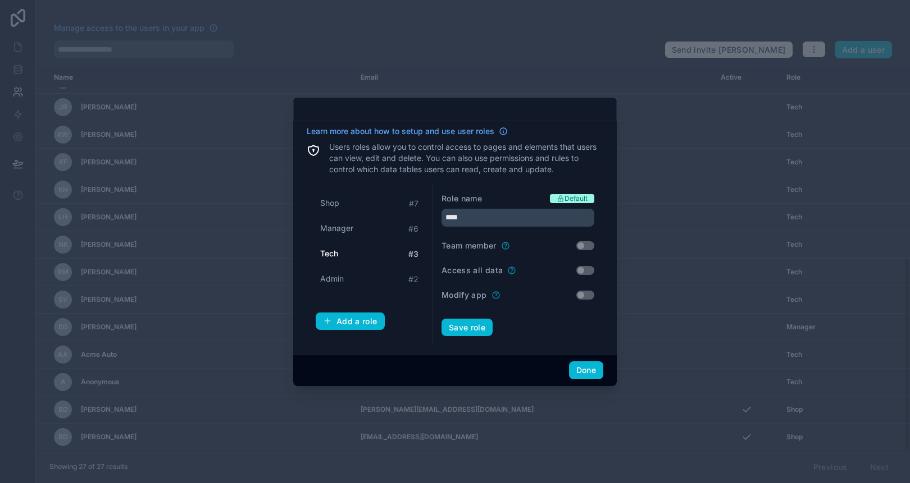
click at [565, 202] on span "Default" at bounding box center [575, 198] width 23 height 9
click at [365, 204] on div "Shop # 7" at bounding box center [369, 203] width 107 height 21
click at [354, 225] on div "Manager # 6" at bounding box center [369, 228] width 107 height 21
click at [342, 257] on div "Tech # 3" at bounding box center [369, 254] width 107 height 21
click at [355, 202] on div "Shop # 7" at bounding box center [369, 203] width 107 height 21
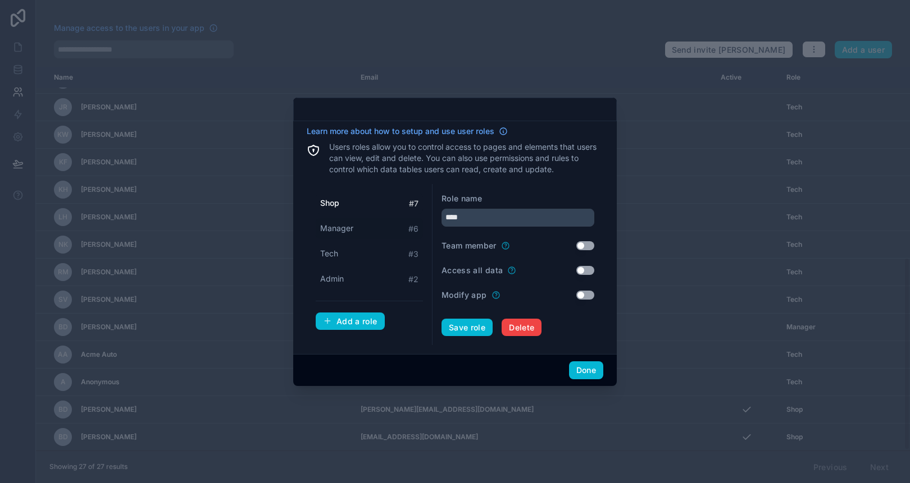
click at [344, 221] on div "Manager # 6" at bounding box center [369, 228] width 107 height 21
click at [341, 248] on div "Tech # 3" at bounding box center [369, 254] width 107 height 21
click at [337, 277] on span "Admin" at bounding box center [332, 278] width 24 height 11
type input "*****"
click at [582, 368] on button "Done" at bounding box center [586, 371] width 34 height 18
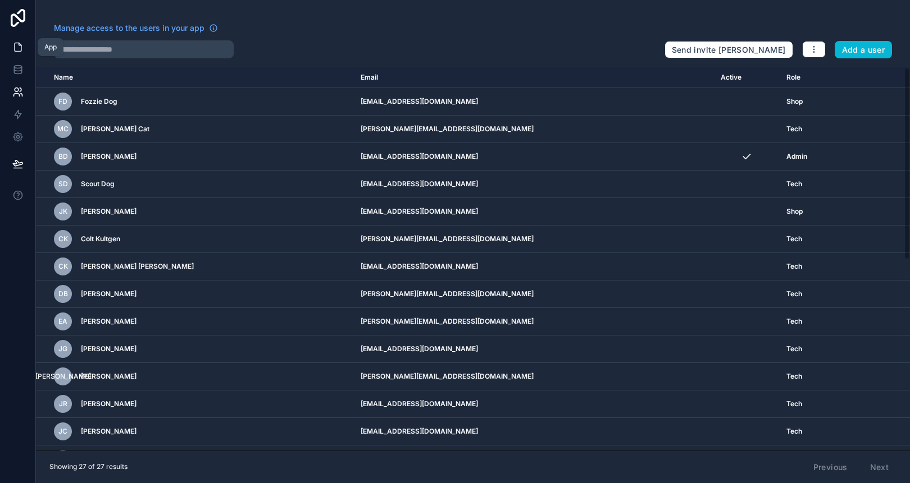
click at [21, 49] on icon at bounding box center [18, 47] width 7 height 8
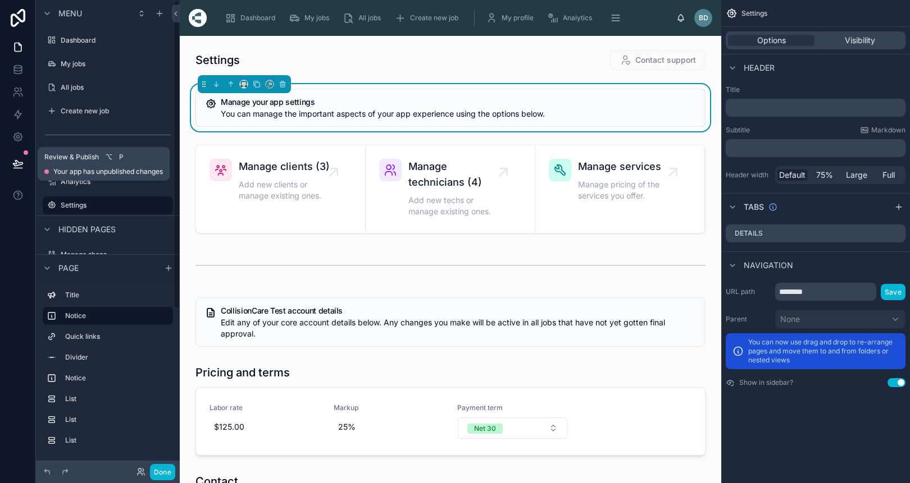
click at [20, 164] on icon at bounding box center [17, 163] width 11 height 11
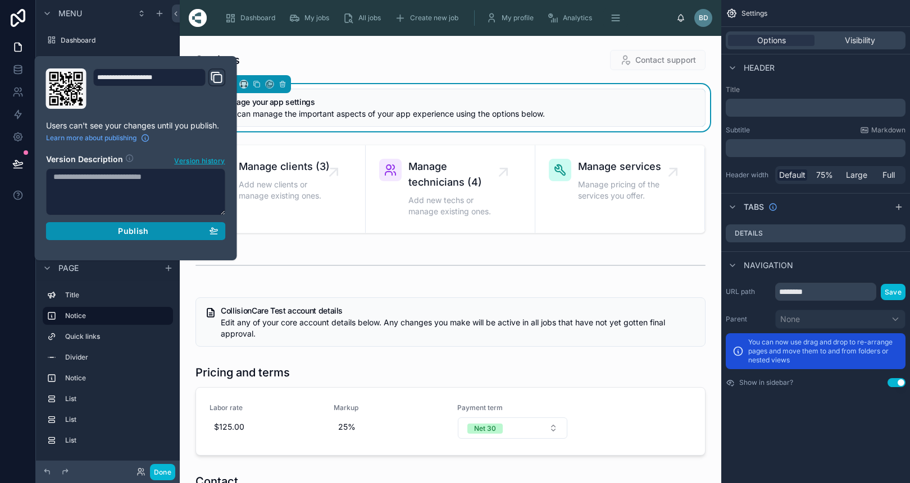
click at [157, 235] on div "Publish" at bounding box center [135, 231] width 165 height 10
